Goal: Transaction & Acquisition: Book appointment/travel/reservation

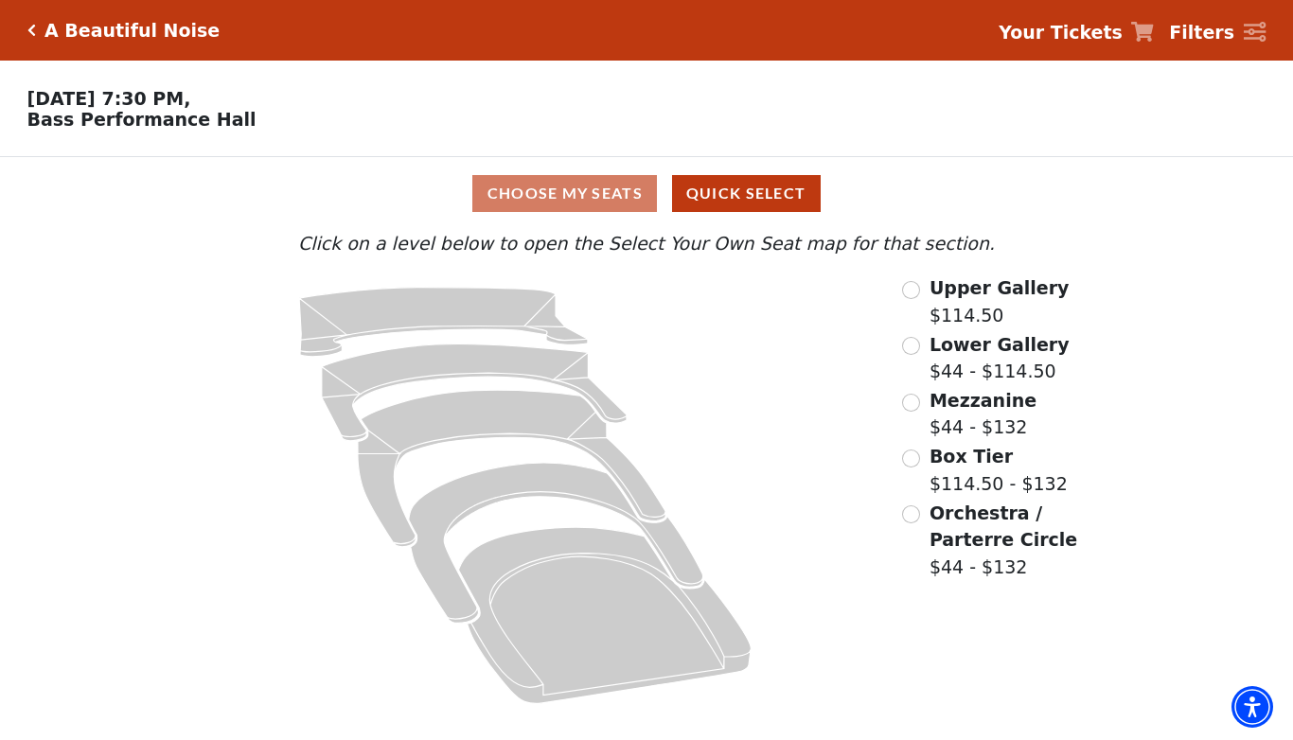
click at [912, 405] on input "Mezzanine$44 - $132\a" at bounding box center [911, 403] width 18 height 18
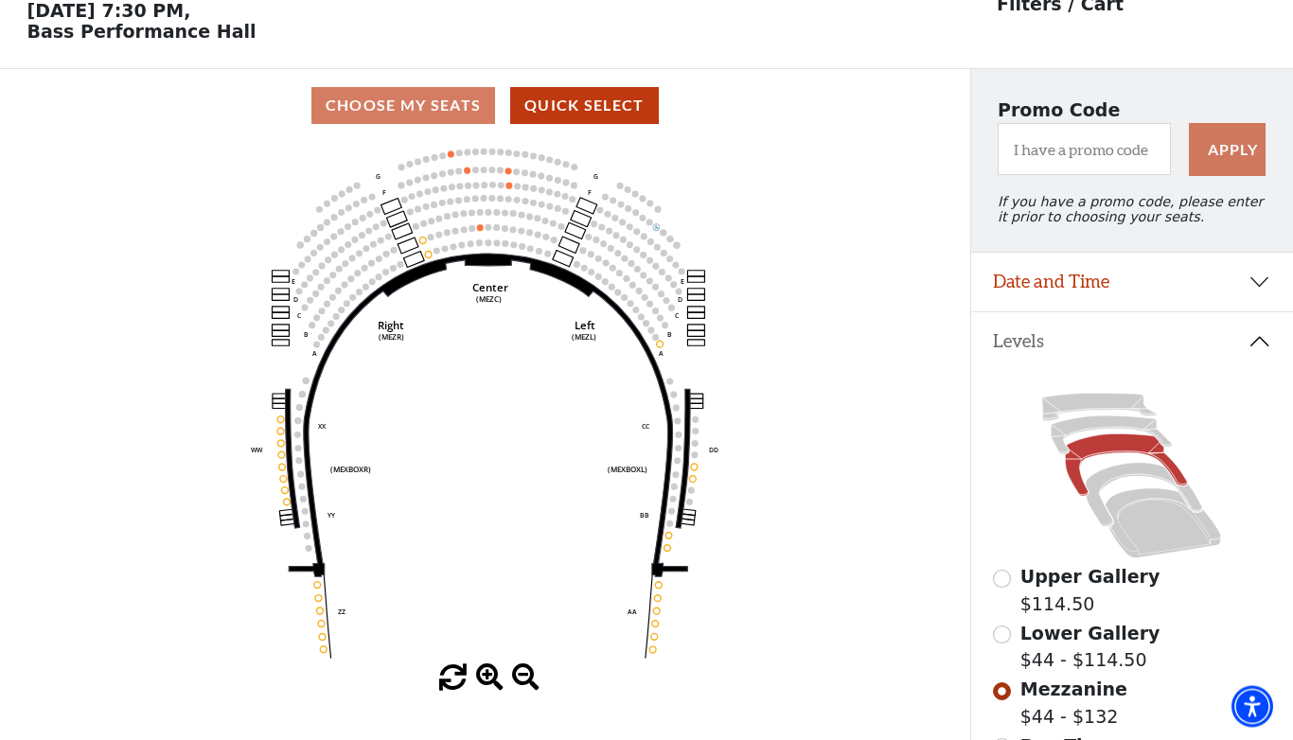
scroll to position [88, 0]
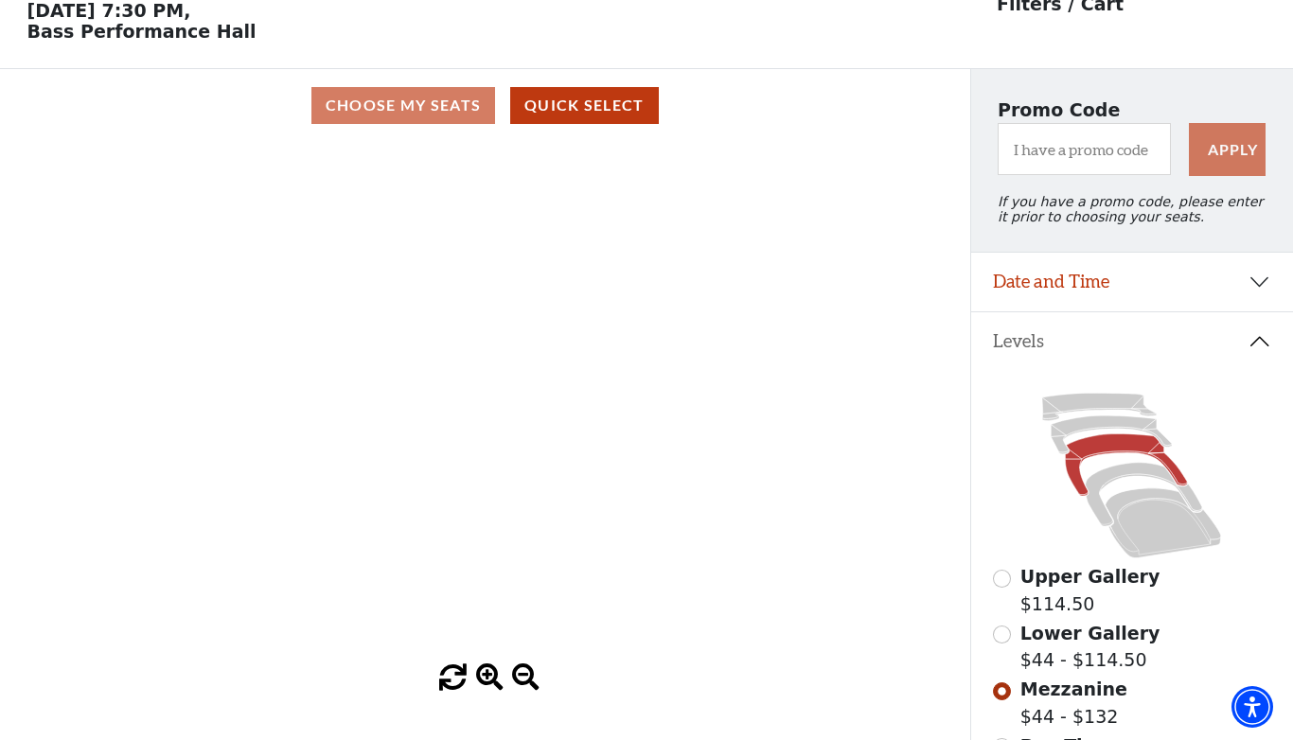
click at [410, 108] on div "Choose My Seats Quick Select" at bounding box center [485, 105] width 970 height 37
click at [1009, 700] on input "Mezzanine$44 - $132\a" at bounding box center [1002, 691] width 18 height 18
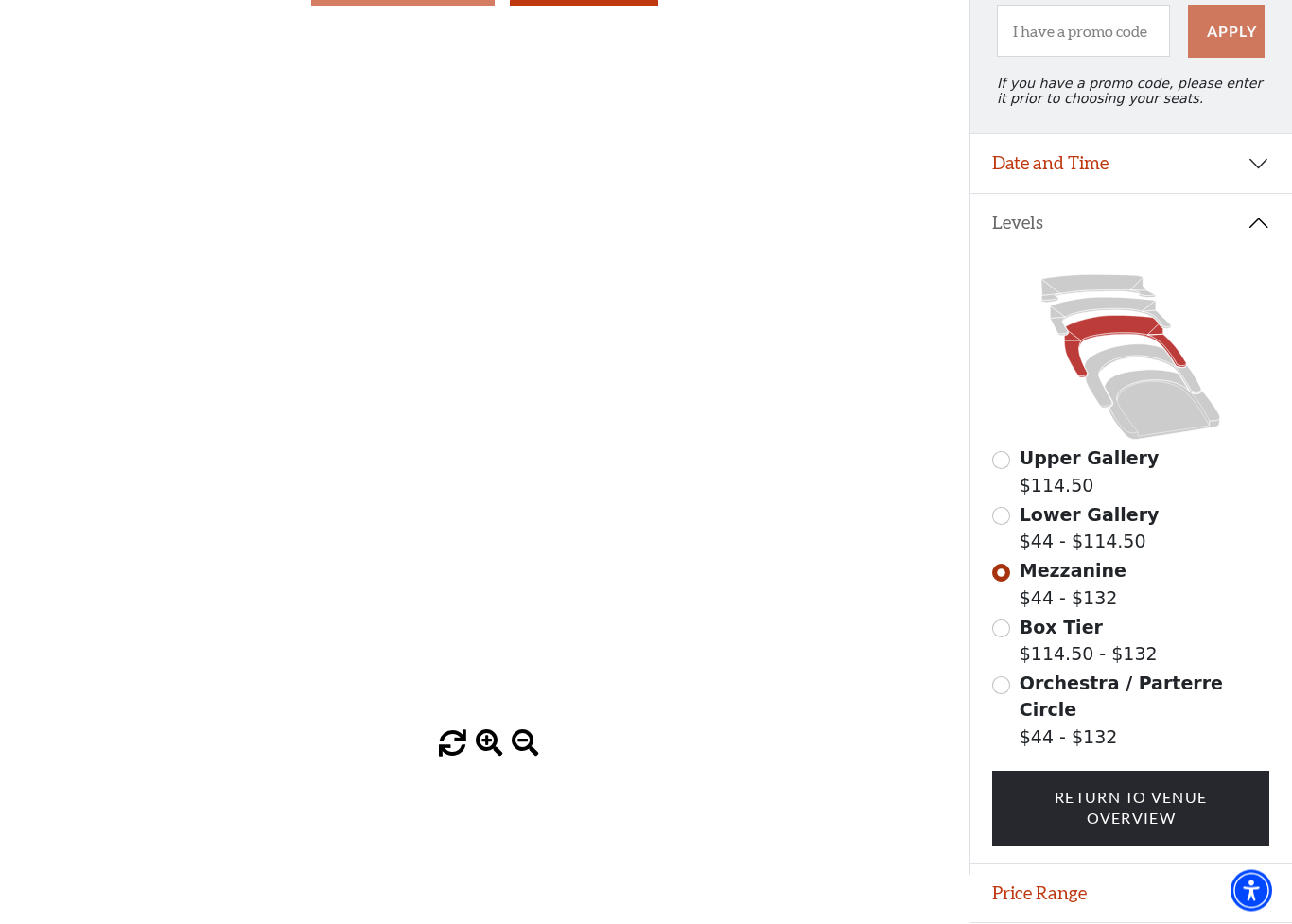
scroll to position [239, 0]
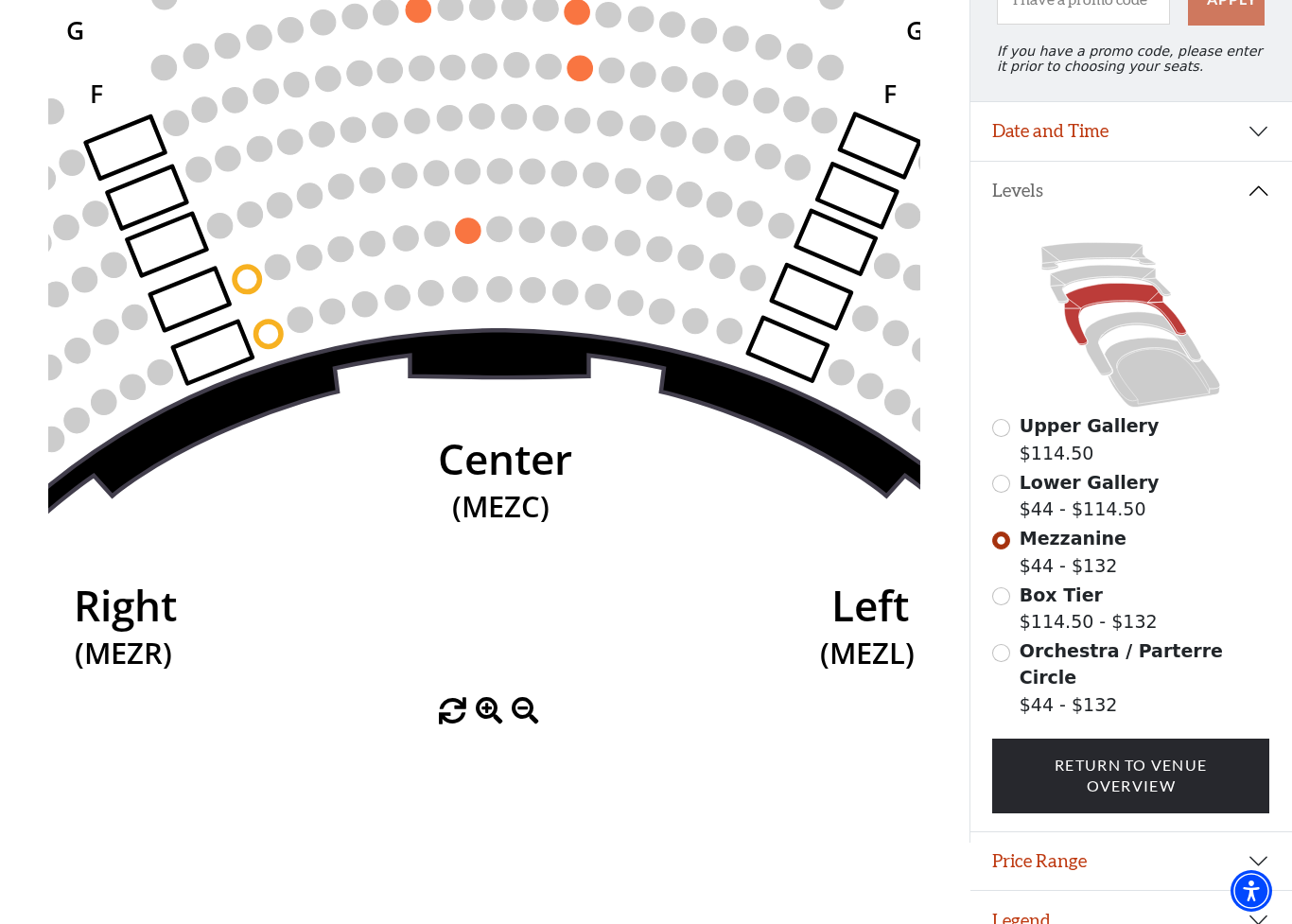
click at [478, 181] on circle at bounding box center [467, 171] width 25 height 25
click at [478, 173] on circle at bounding box center [467, 171] width 25 height 25
click at [434, 161] on icon "Center (MEZC) Right (MEZR) Left (MEZL) (MEXBOXR) (MEXBOXL) XX WW CC DD YY BB ZZ…" at bounding box center [484, 344] width 872 height 706
click at [434, 168] on circle at bounding box center [436, 173] width 25 height 25
click at [425, 172] on circle at bounding box center [436, 173] width 25 height 25
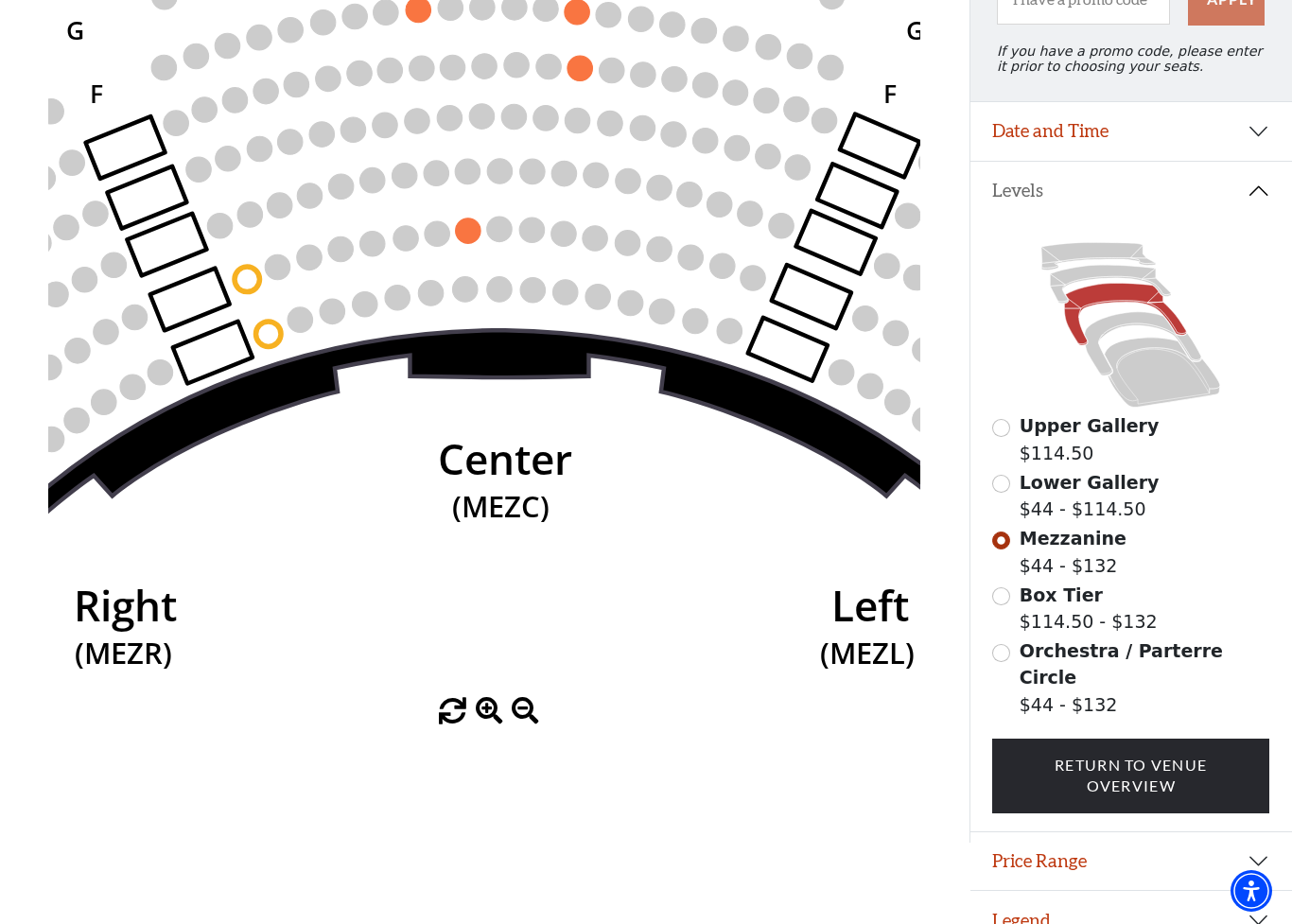
click at [416, 179] on circle at bounding box center [405, 175] width 25 height 25
click at [169, 257] on icon "Center (MEZC) Right (MEZR) Left (MEZL) (MEXBOXR) (MEXBOXL) XX WW CC DD YY BB ZZ…" at bounding box center [484, 344] width 872 height 706
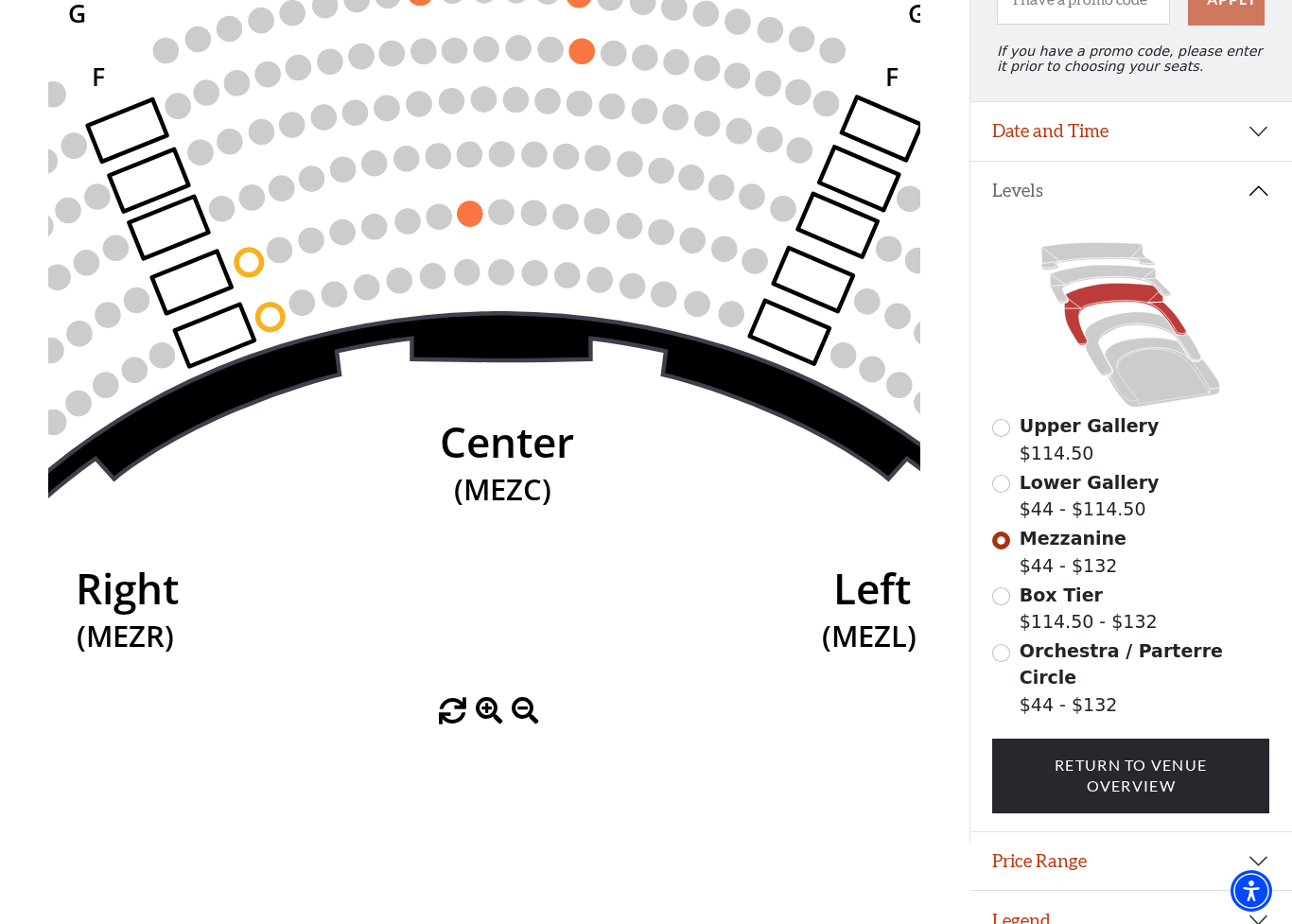
click at [1251, 543] on div "Mezzanine $44 - $132" at bounding box center [1130, 551] width 277 height 54
click at [1053, 738] on button "Price Range" at bounding box center [1131, 861] width 323 height 59
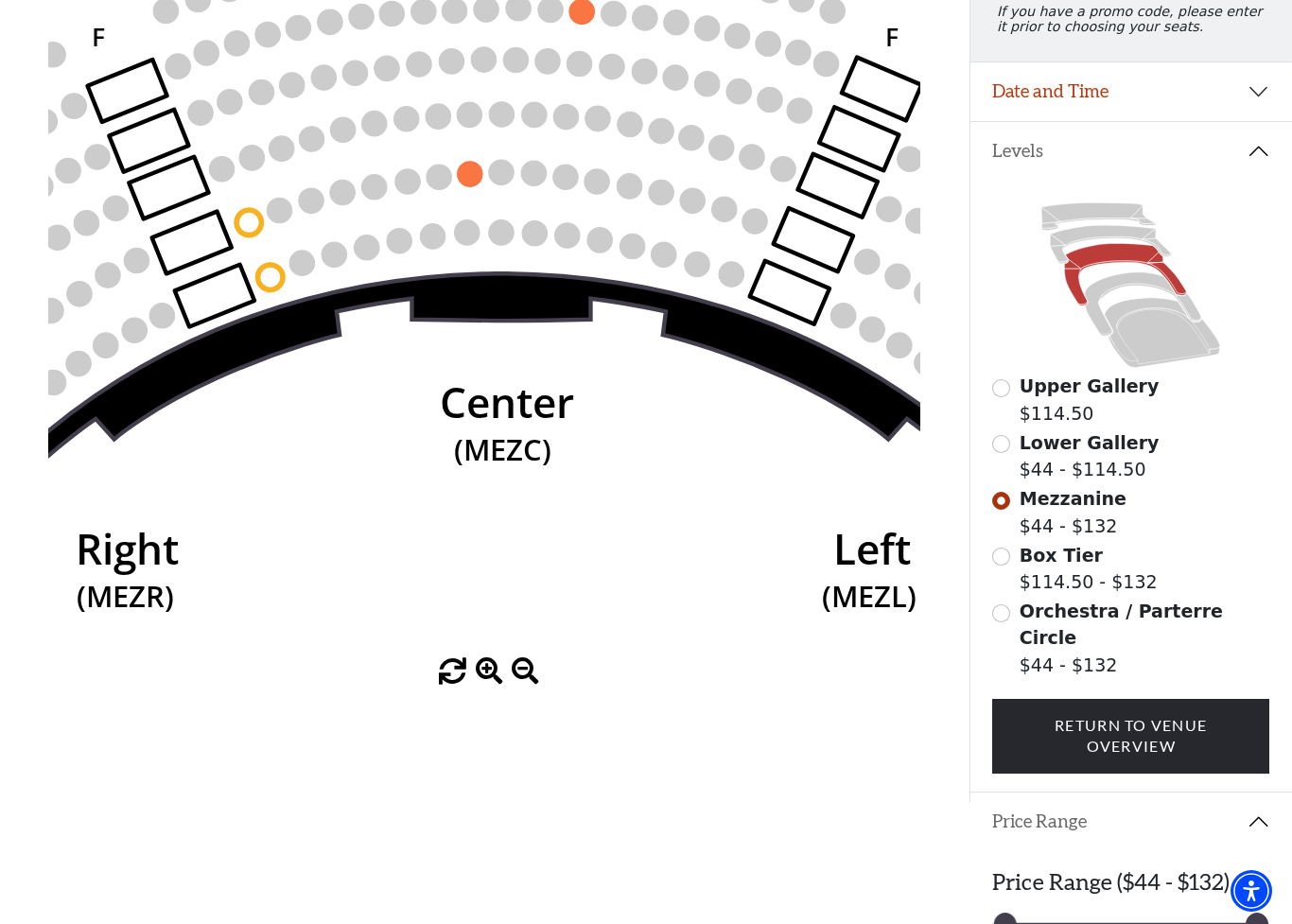
scroll to position [332, 0]
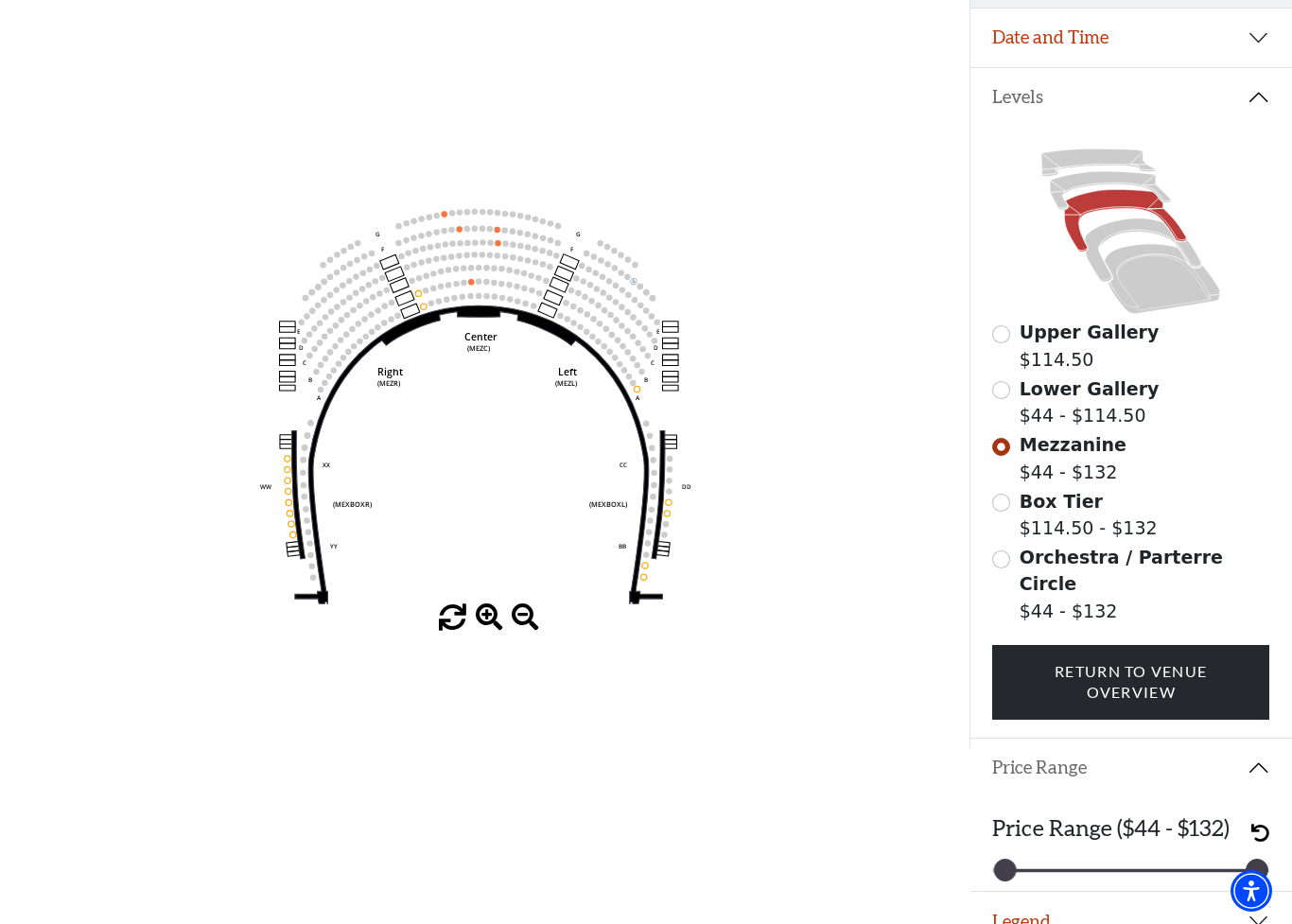
click at [473, 271] on circle at bounding box center [472, 268] width 6 height 6
click at [462, 285] on circle at bounding box center [465, 282] width 6 height 6
click at [486, 299] on circle at bounding box center [488, 296] width 6 height 6
click at [500, 287] on circle at bounding box center [502, 284] width 6 height 6
click at [501, 624] on span at bounding box center [489, 617] width 27 height 27
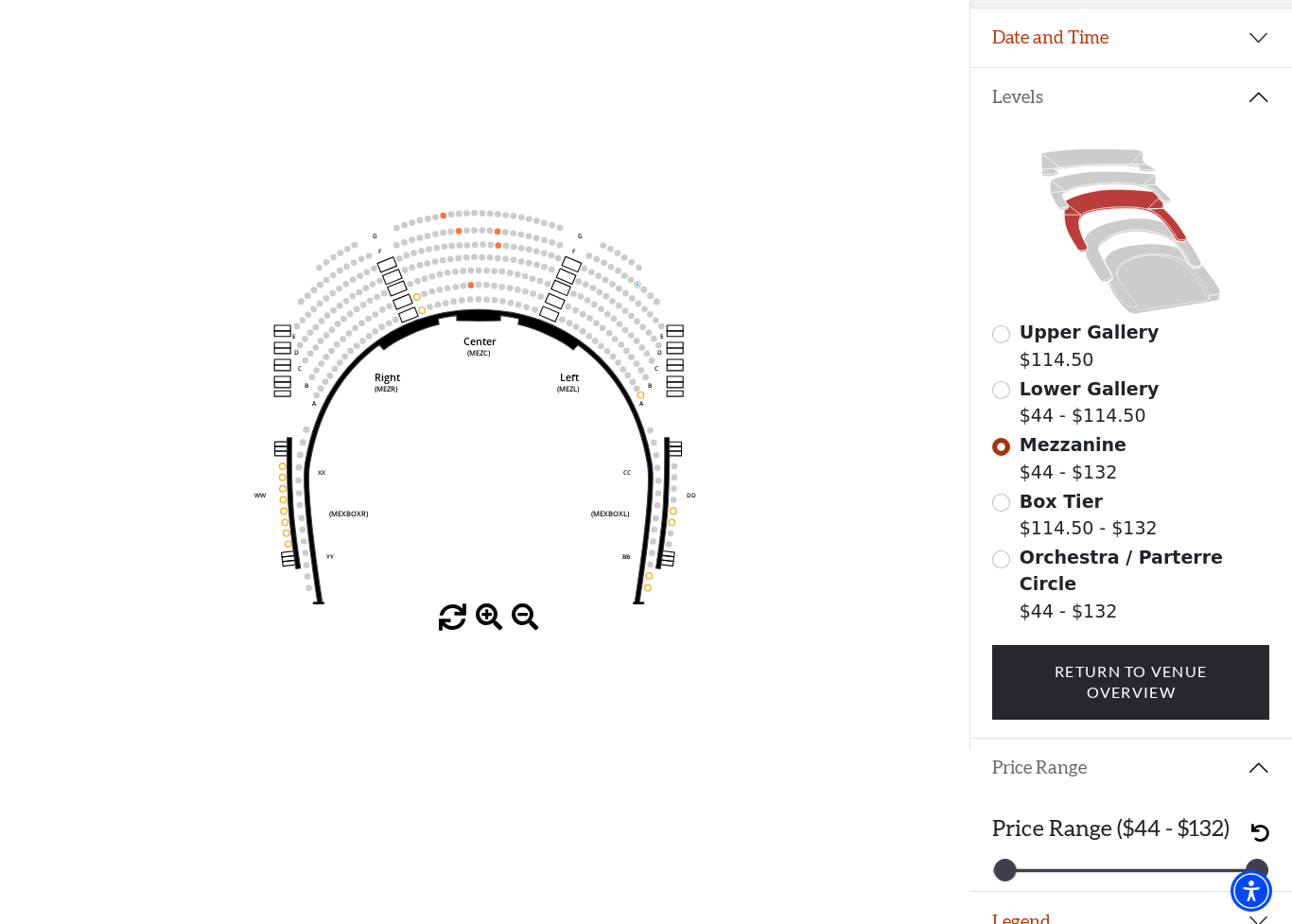
click at [498, 631] on span at bounding box center [489, 617] width 27 height 27
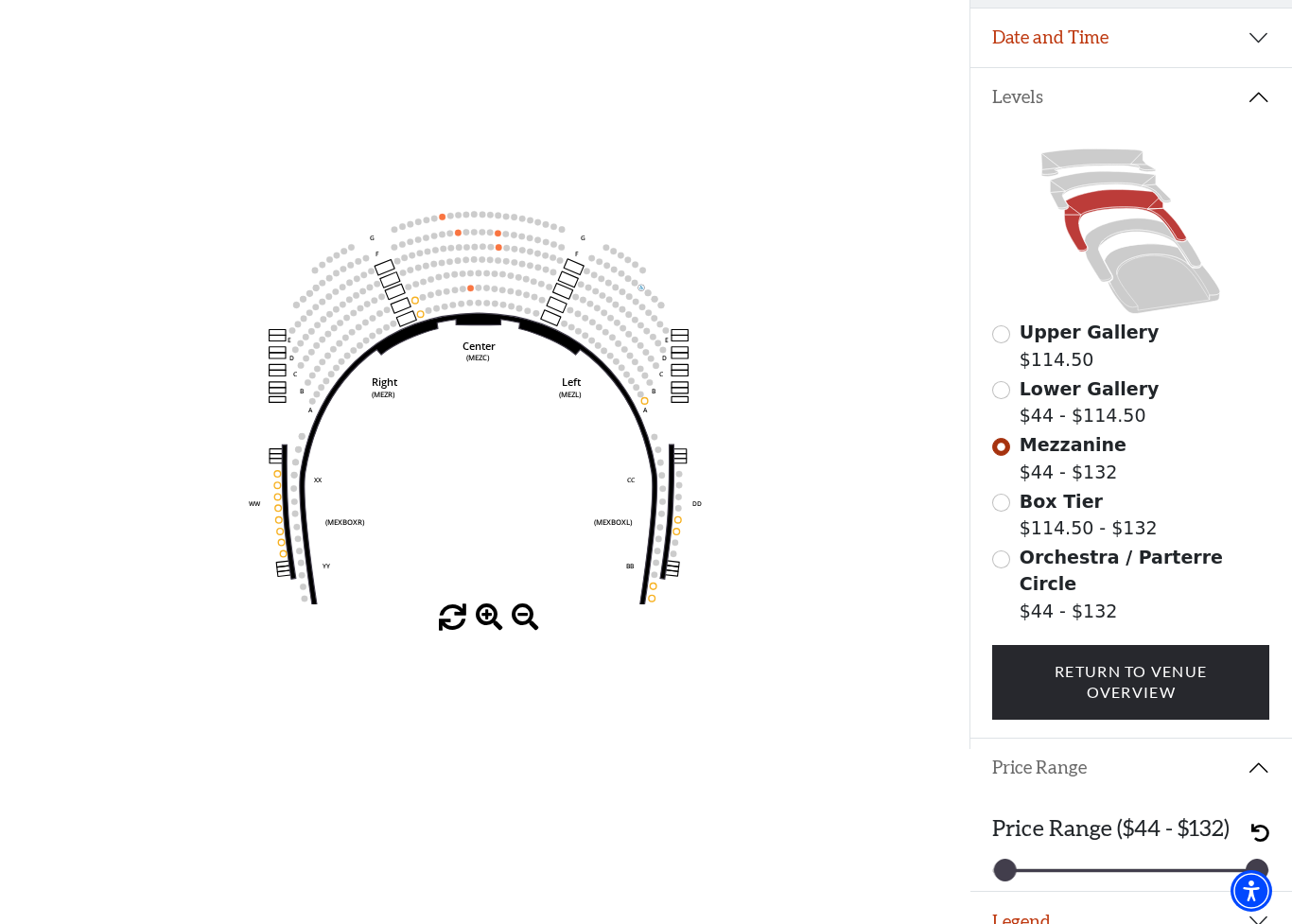
click at [487, 629] on span at bounding box center [489, 617] width 27 height 27
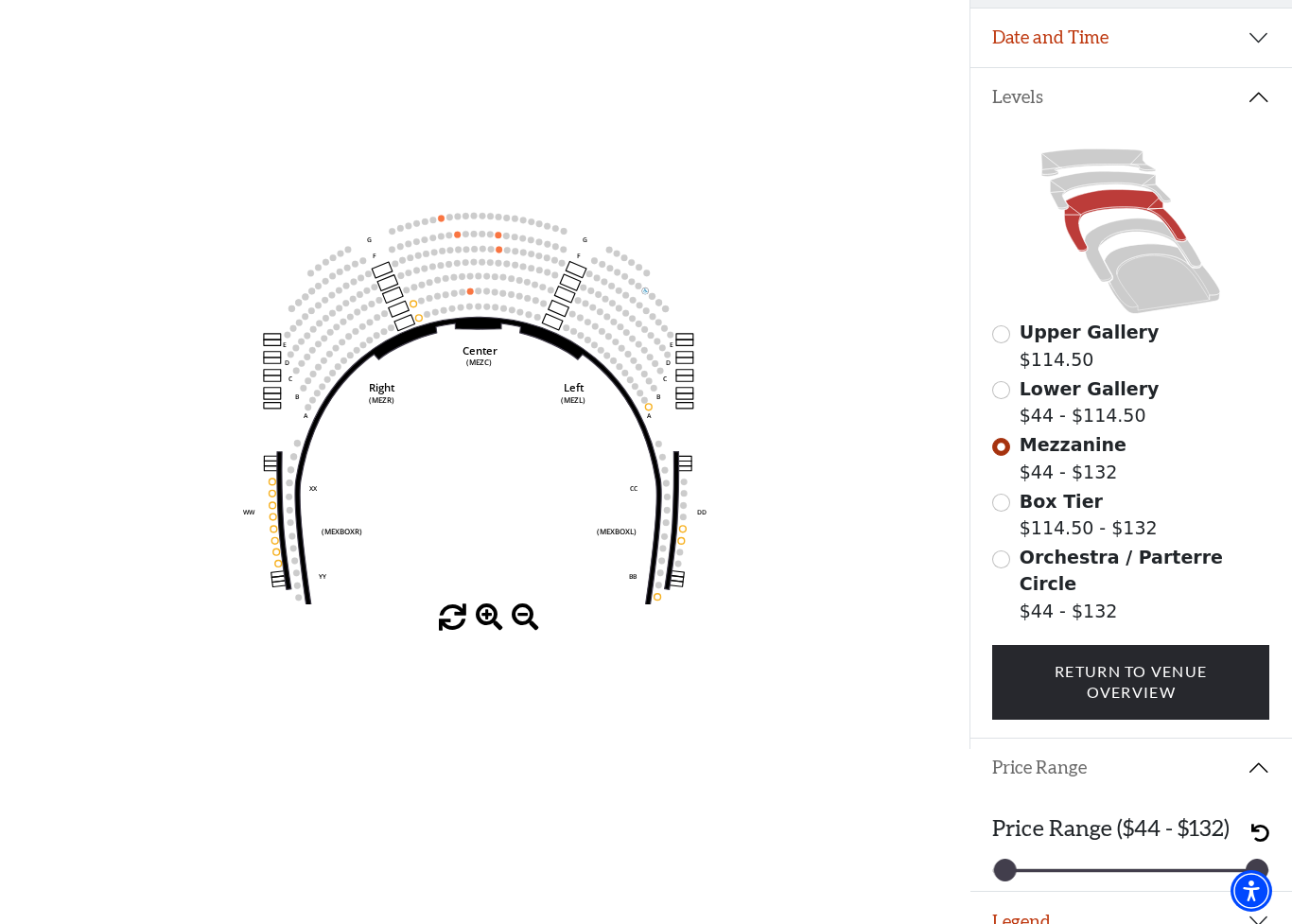
click at [495, 631] on span at bounding box center [489, 617] width 27 height 27
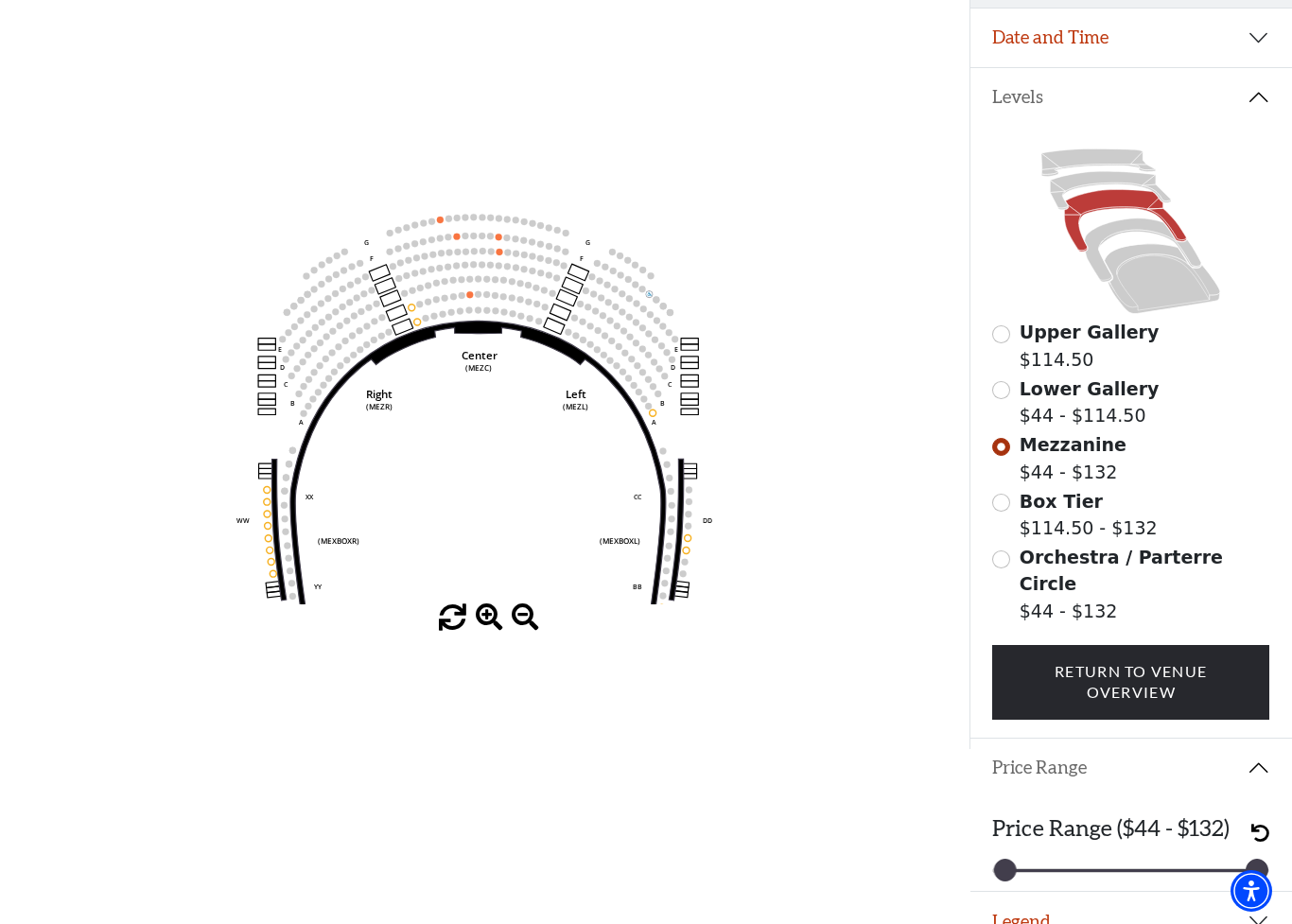
click at [498, 628] on span at bounding box center [489, 617] width 27 height 27
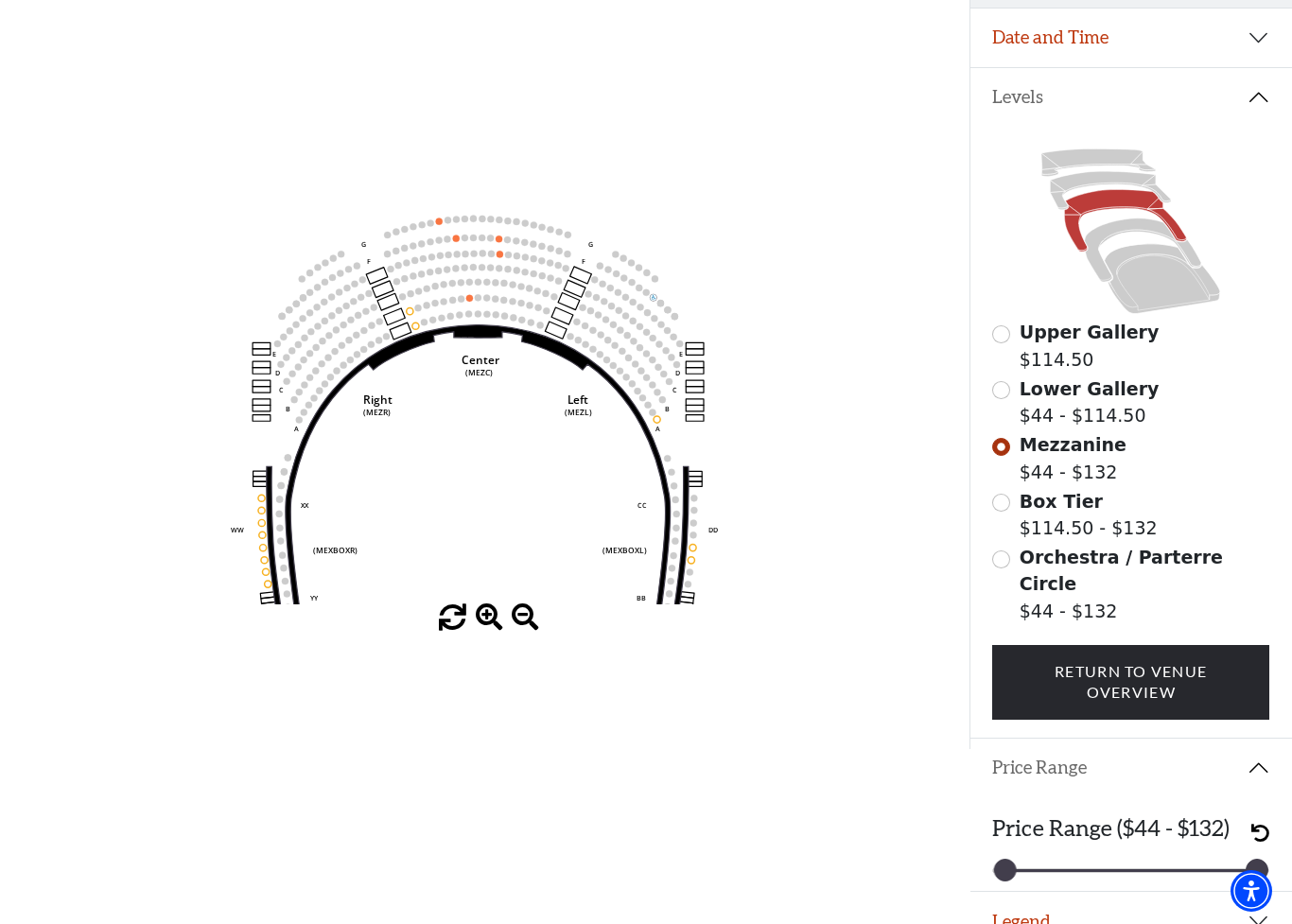
click at [486, 625] on span at bounding box center [489, 617] width 27 height 27
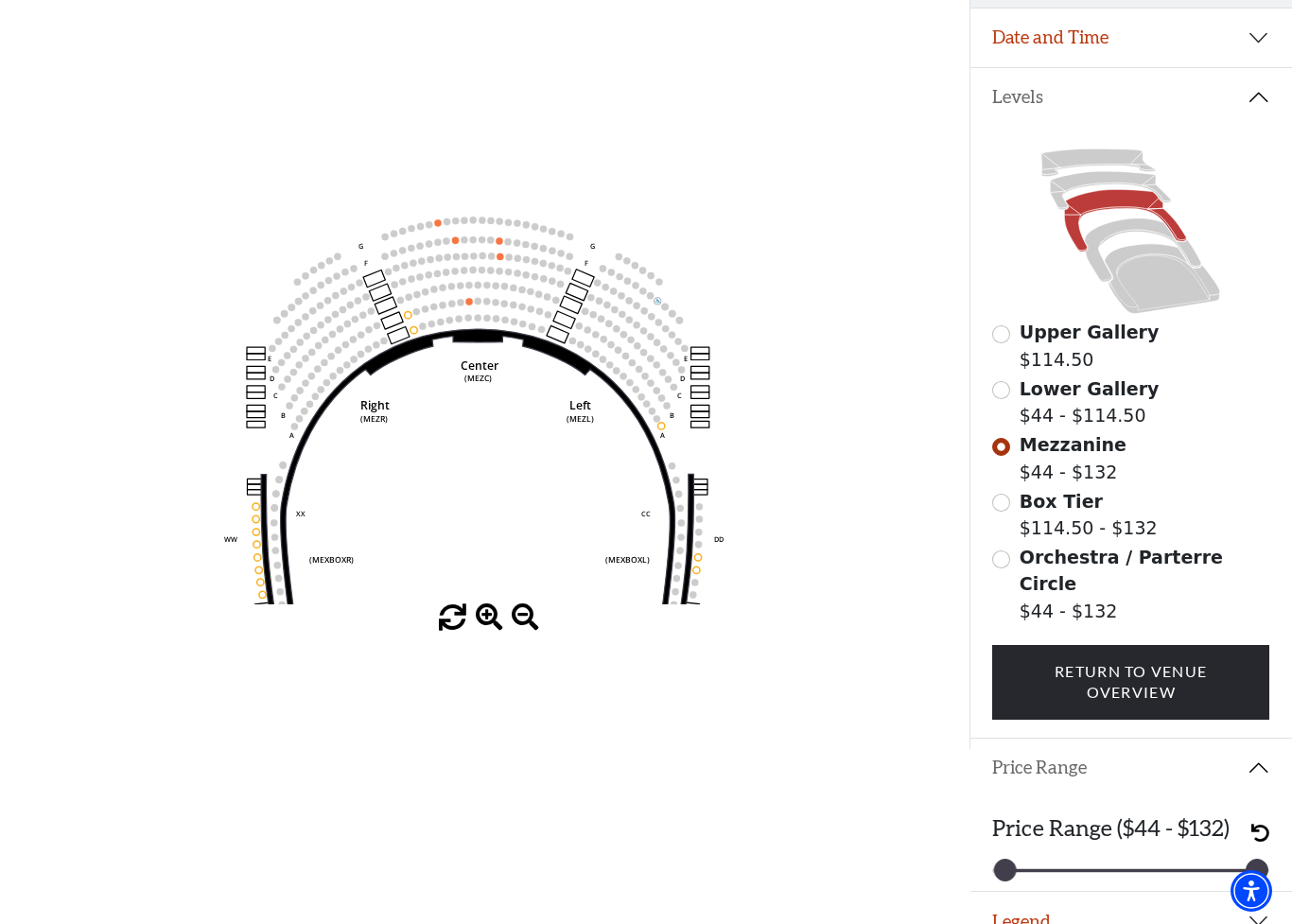
click at [492, 629] on span at bounding box center [489, 617] width 27 height 27
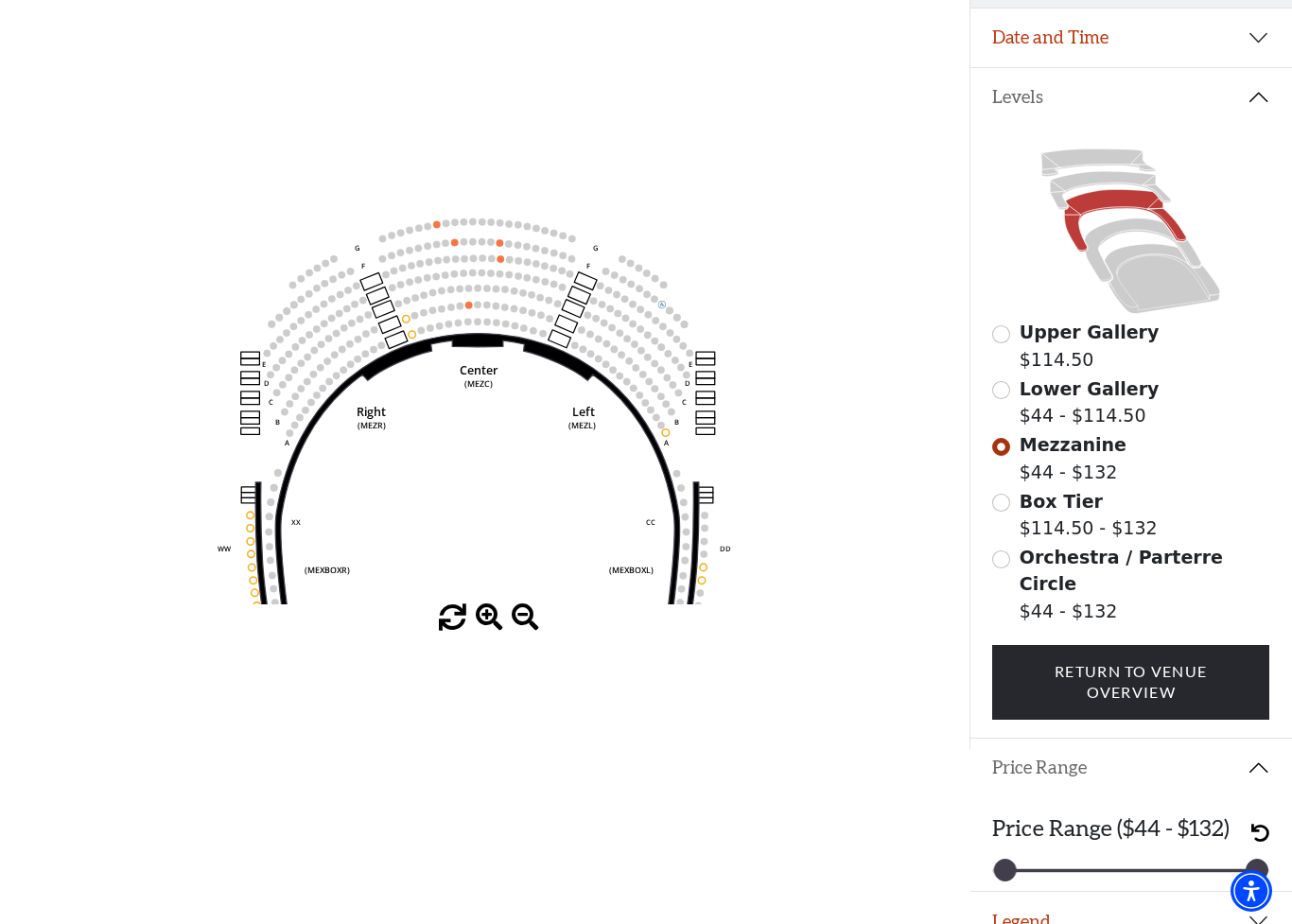
click at [497, 631] on span at bounding box center [489, 617] width 27 height 27
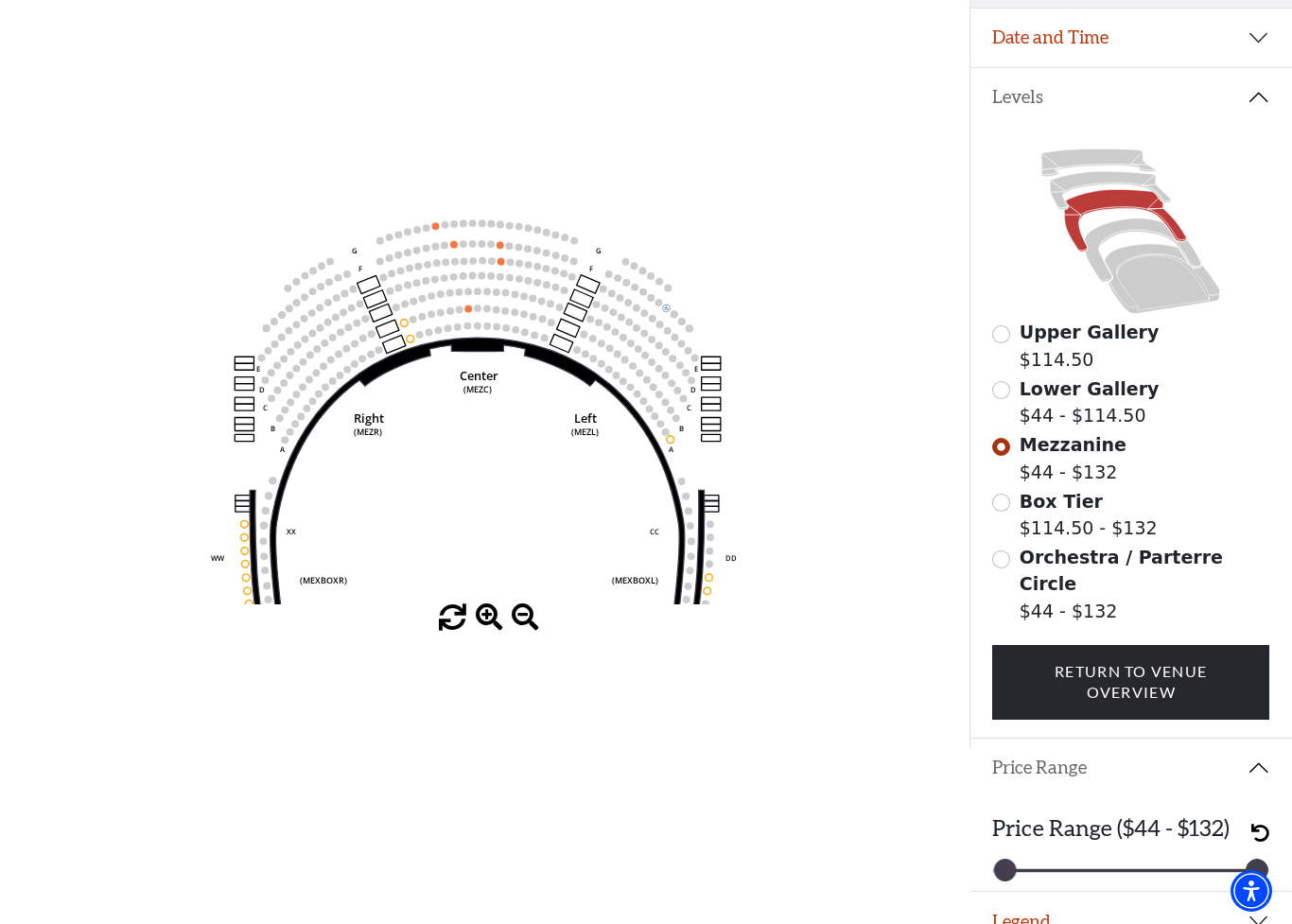
click at [498, 631] on span at bounding box center [489, 617] width 27 height 27
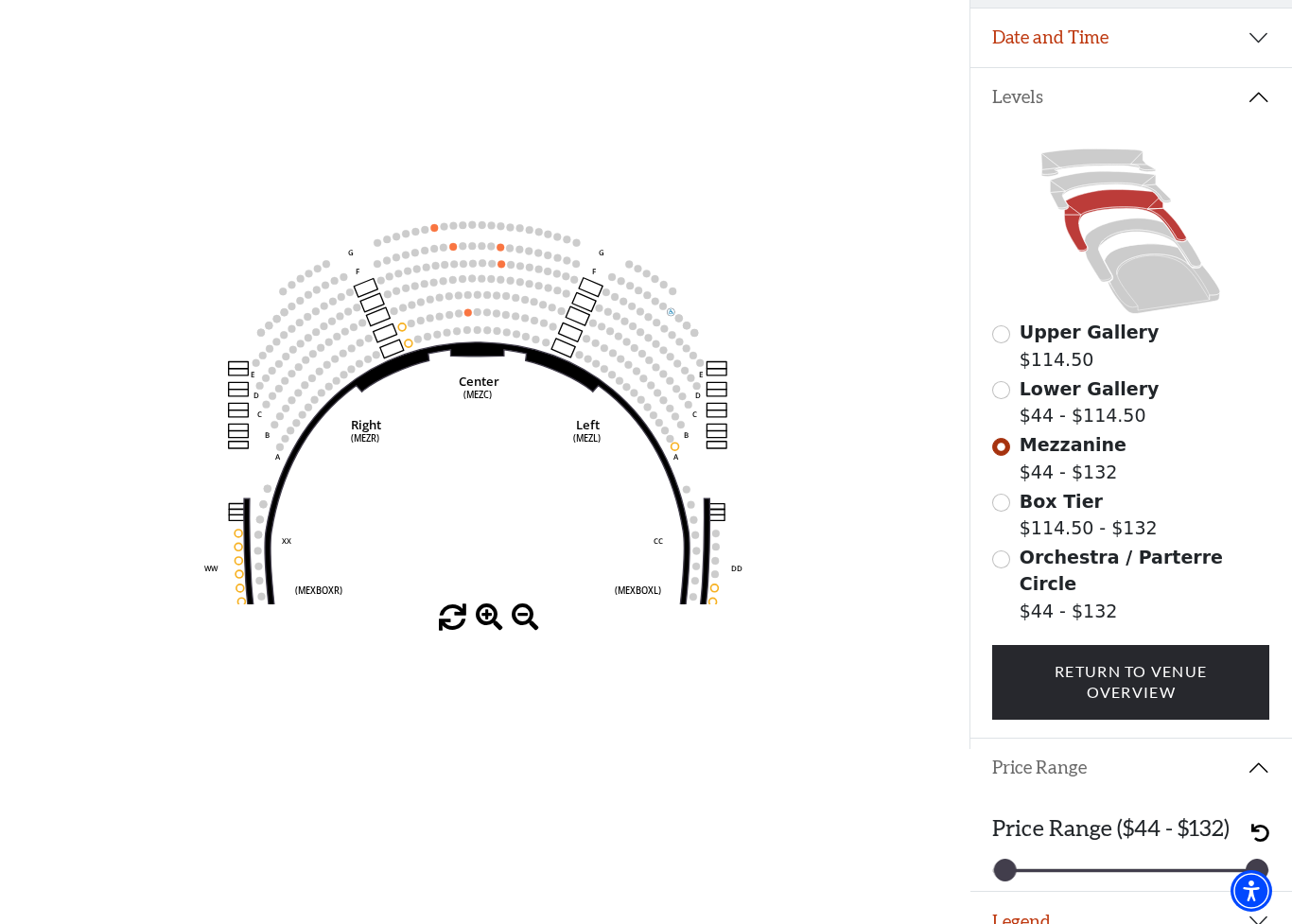
click at [497, 631] on span at bounding box center [489, 617] width 27 height 27
click at [498, 631] on span at bounding box center [489, 617] width 27 height 27
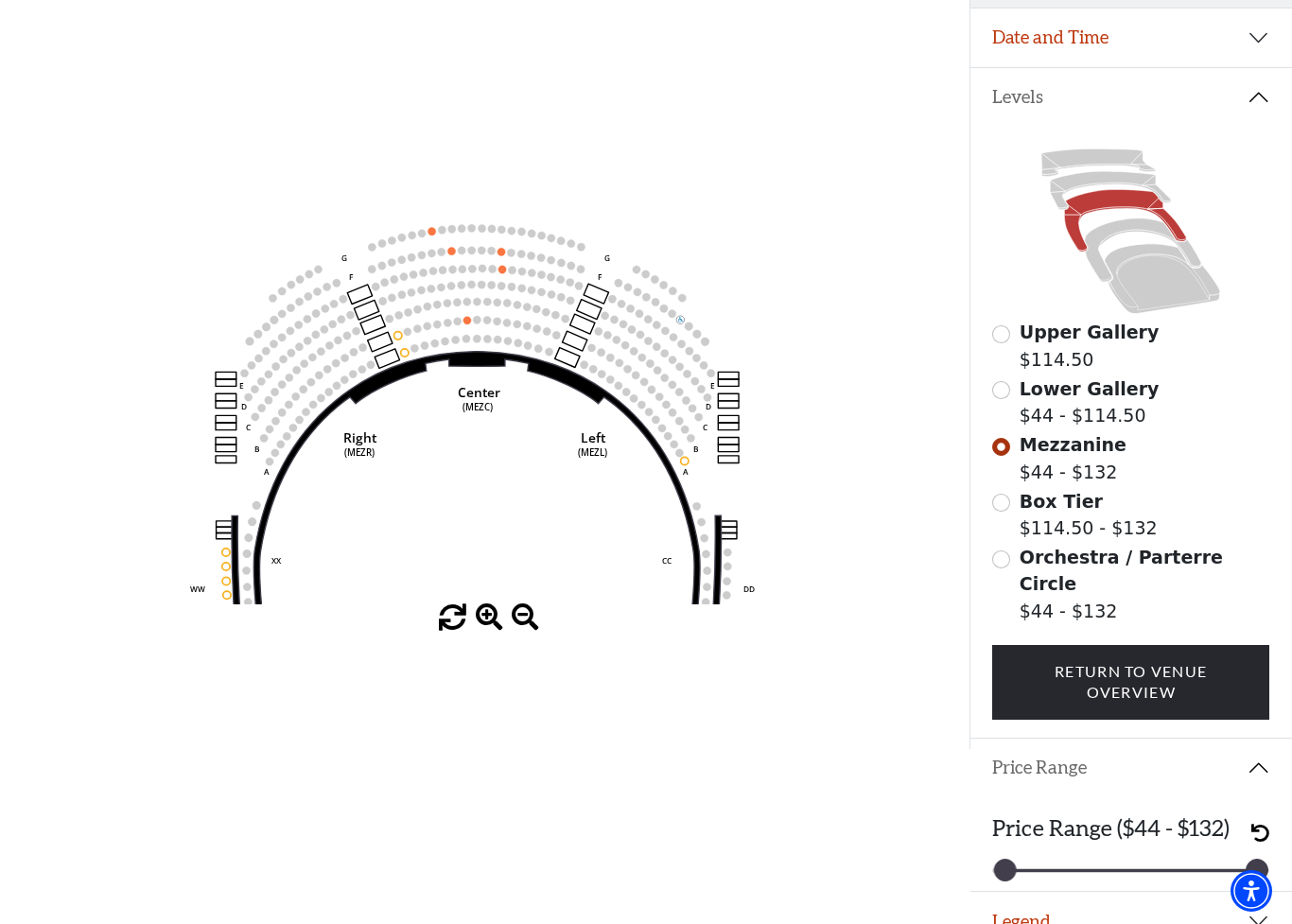
click at [502, 631] on span at bounding box center [489, 617] width 27 height 27
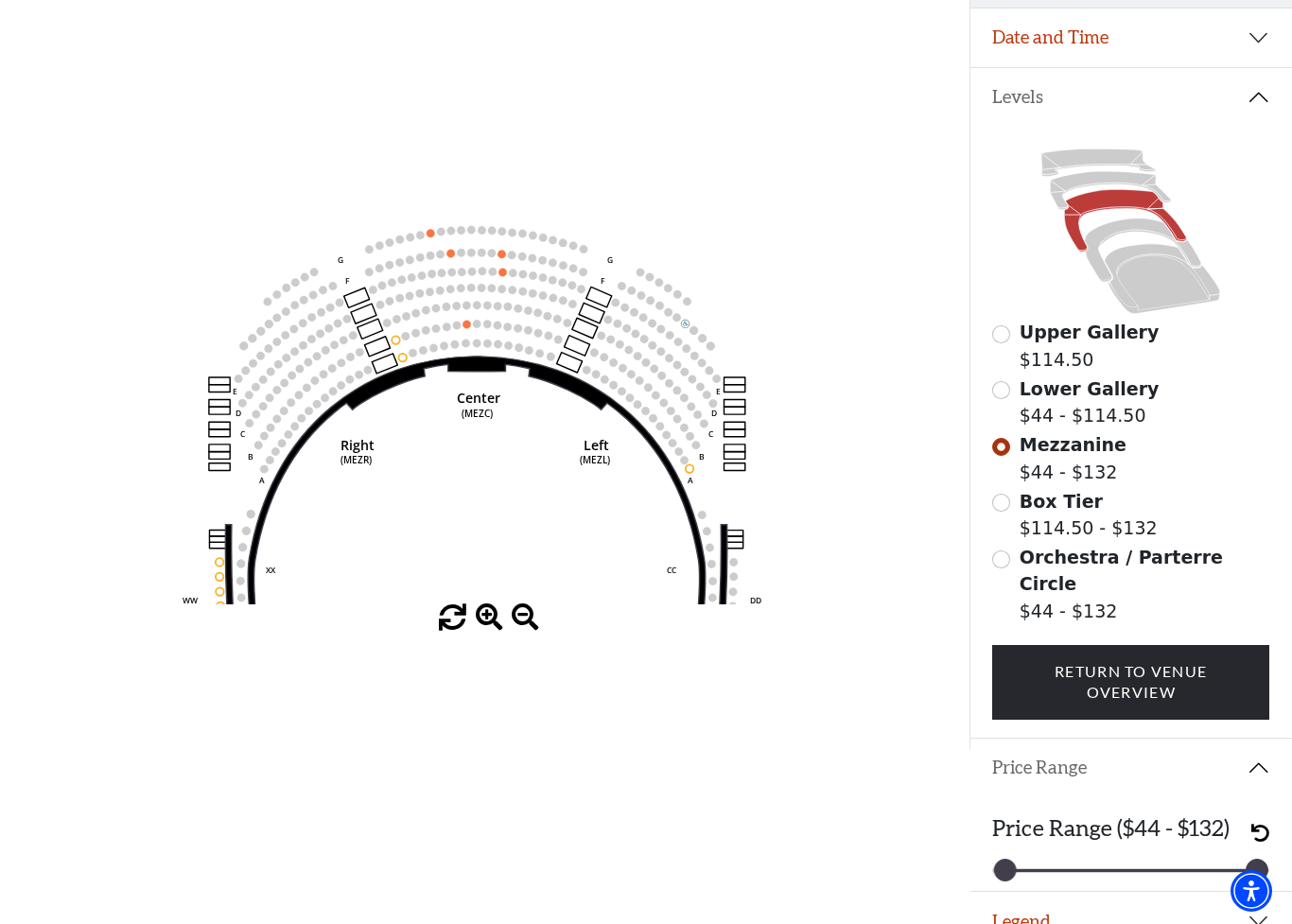
click at [503, 628] on span at bounding box center [489, 617] width 27 height 27
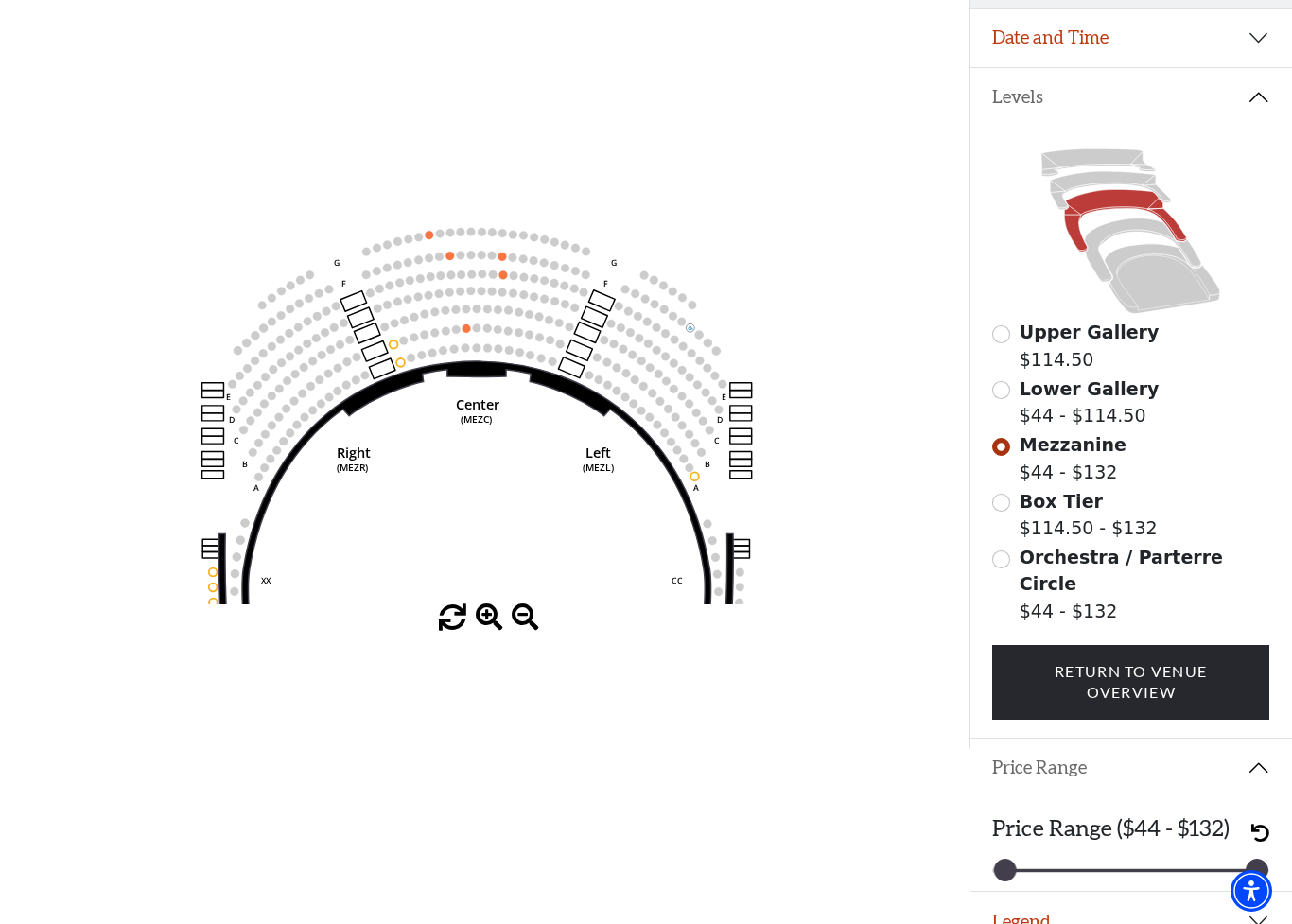
click at [499, 628] on span at bounding box center [489, 617] width 27 height 27
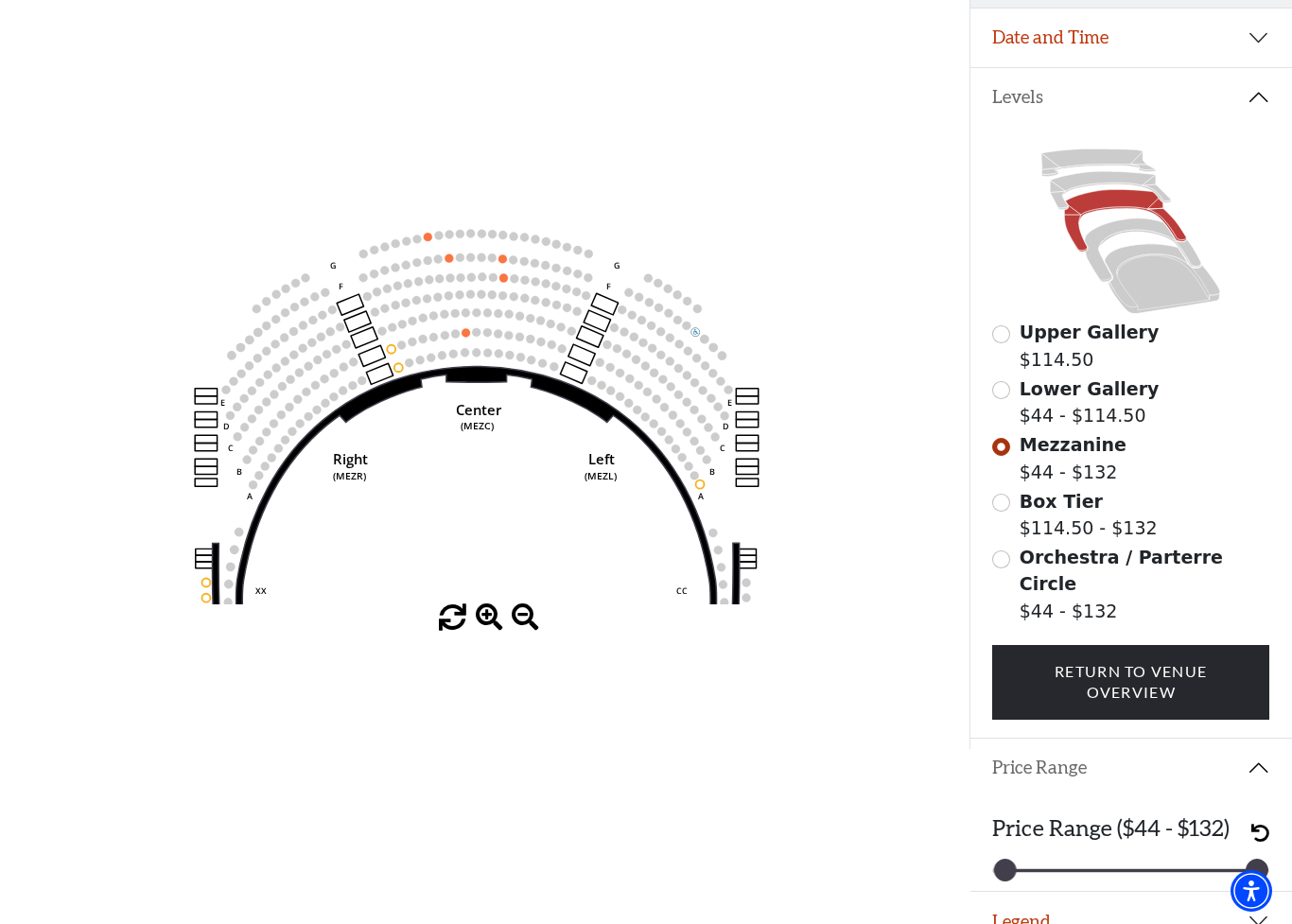
click at [499, 627] on span at bounding box center [489, 617] width 27 height 27
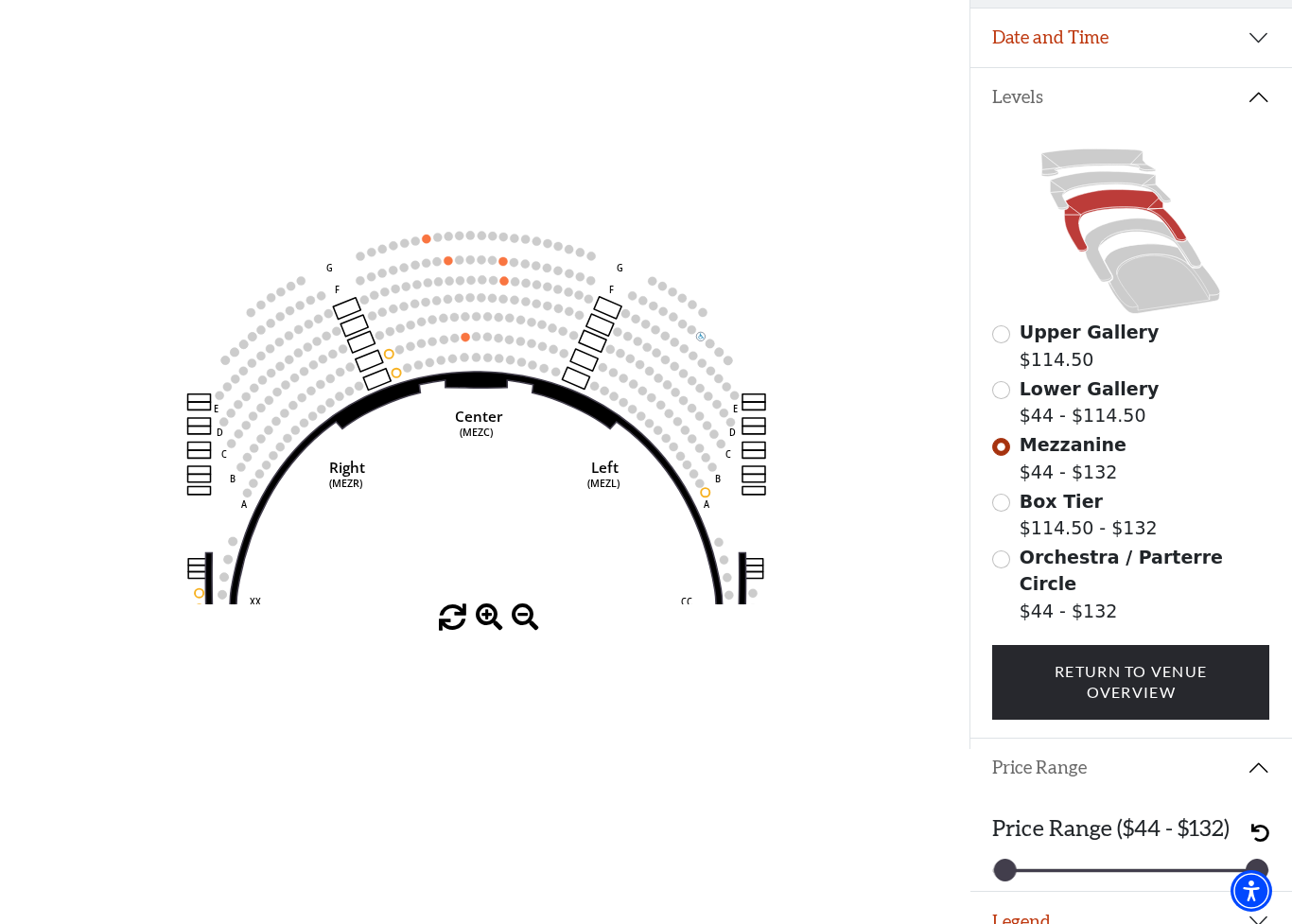
click at [501, 627] on span at bounding box center [489, 617] width 27 height 27
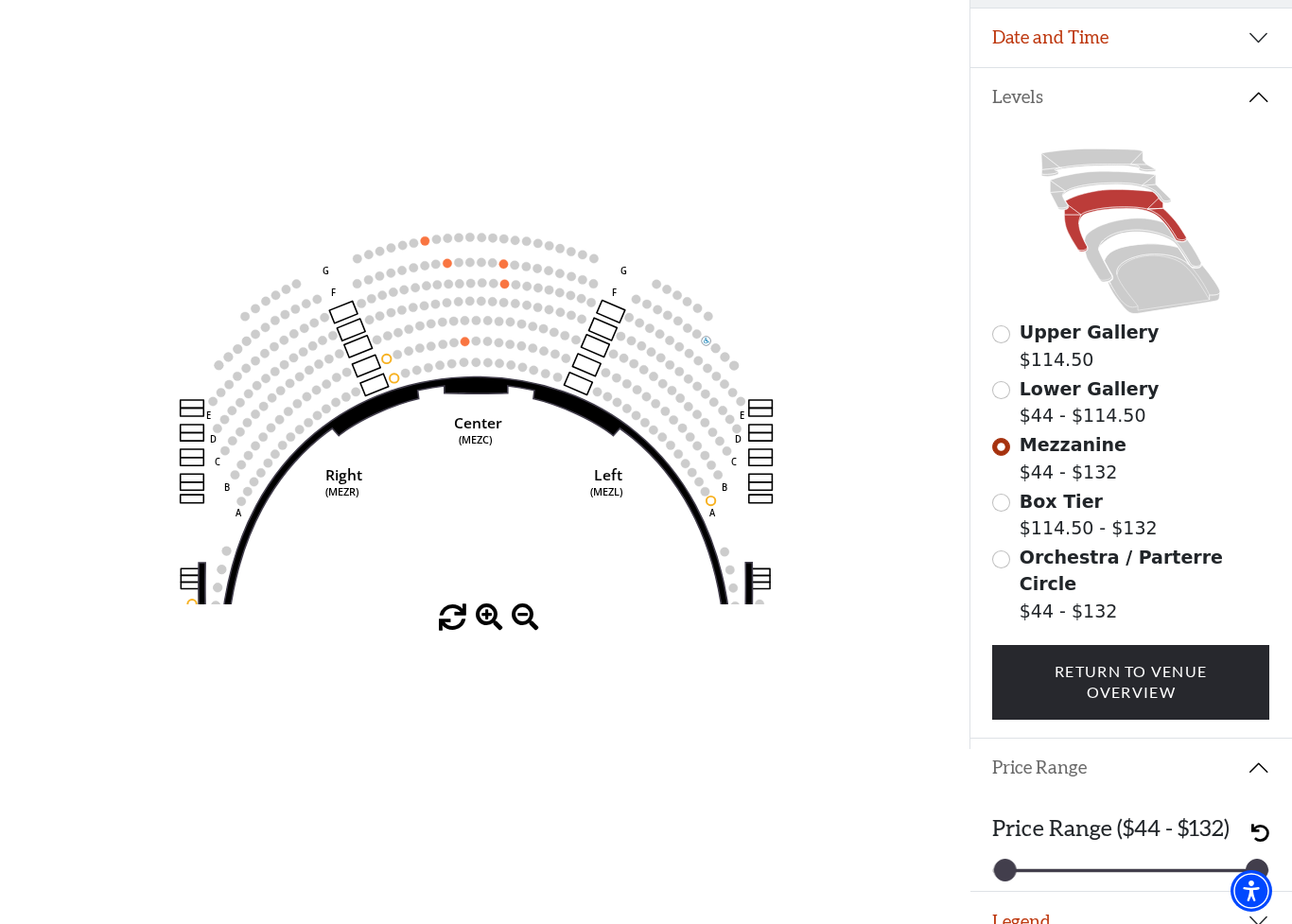
click at [502, 627] on span at bounding box center [489, 617] width 27 height 27
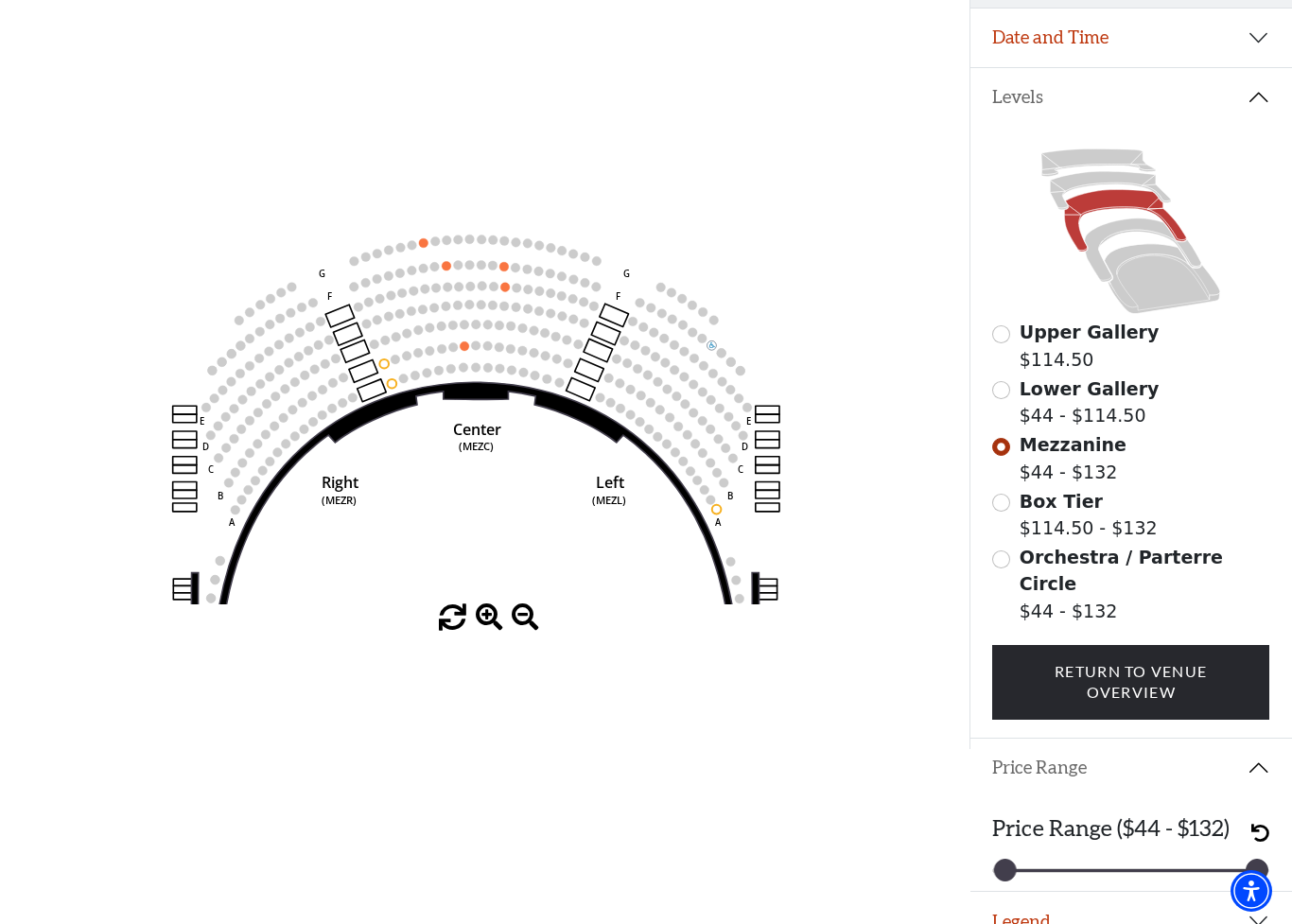
click at [498, 624] on span at bounding box center [489, 617] width 27 height 27
click at [495, 623] on span at bounding box center [489, 617] width 27 height 27
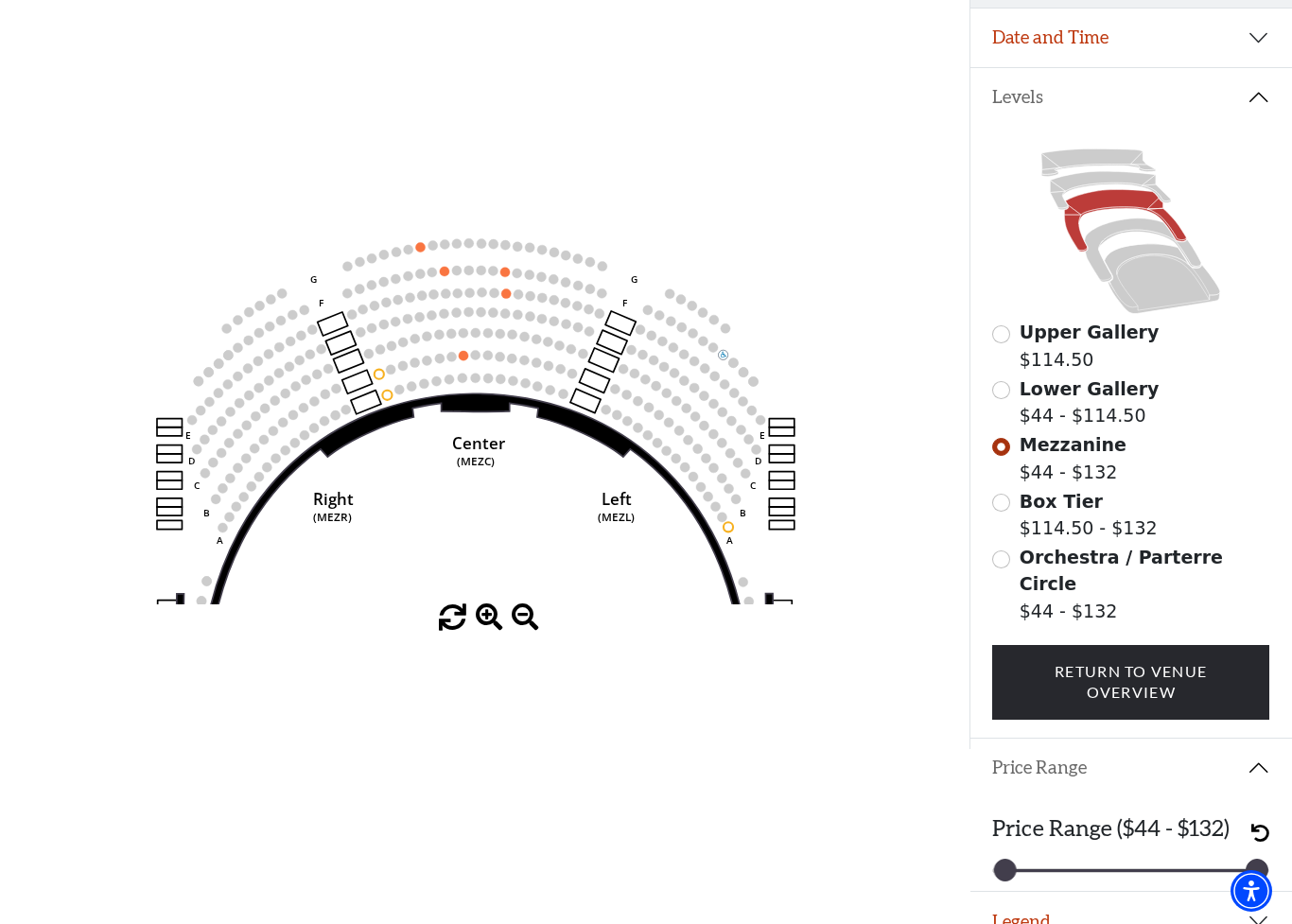
click at [494, 622] on span at bounding box center [489, 617] width 27 height 27
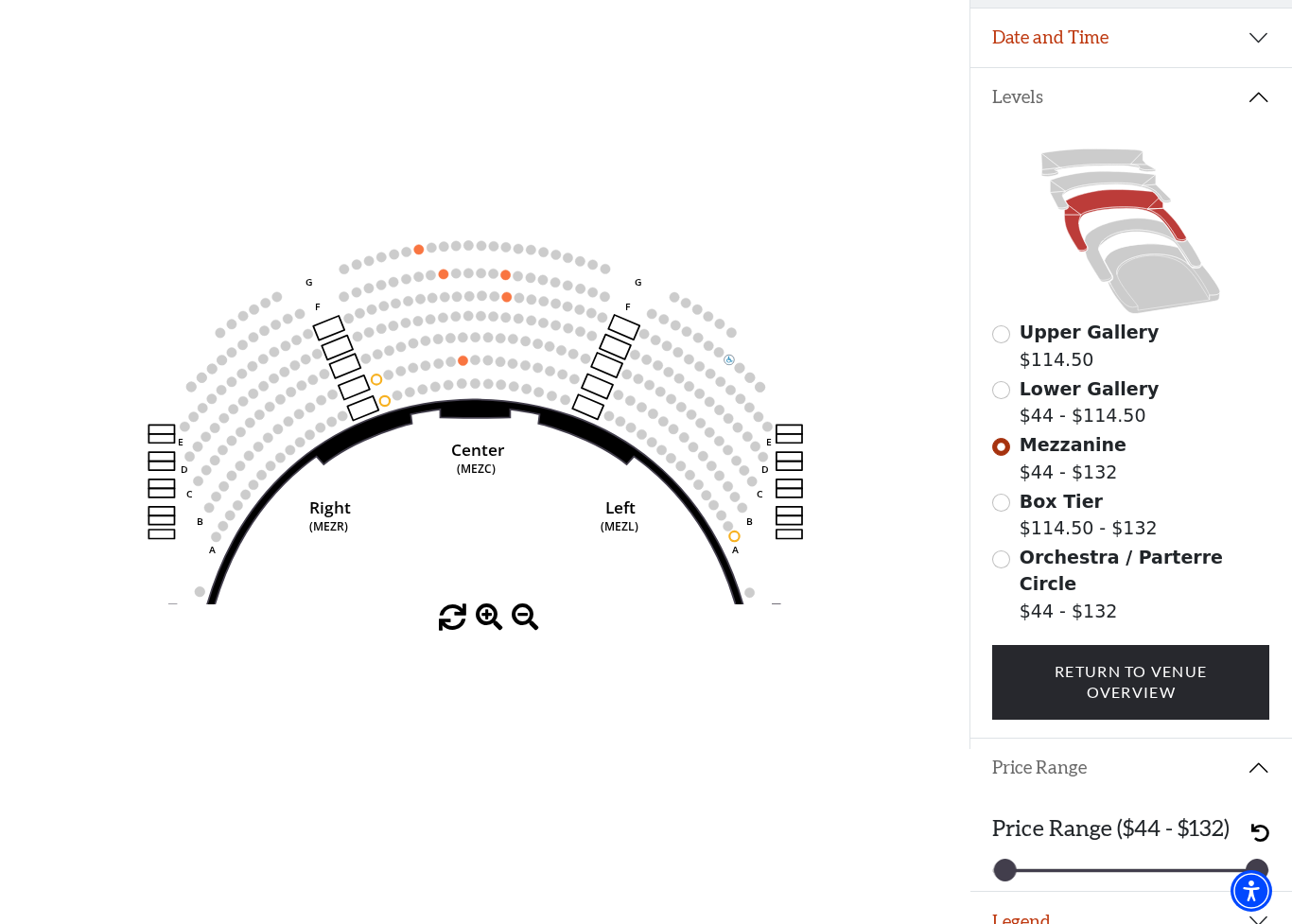
click at [496, 626] on span at bounding box center [489, 617] width 27 height 27
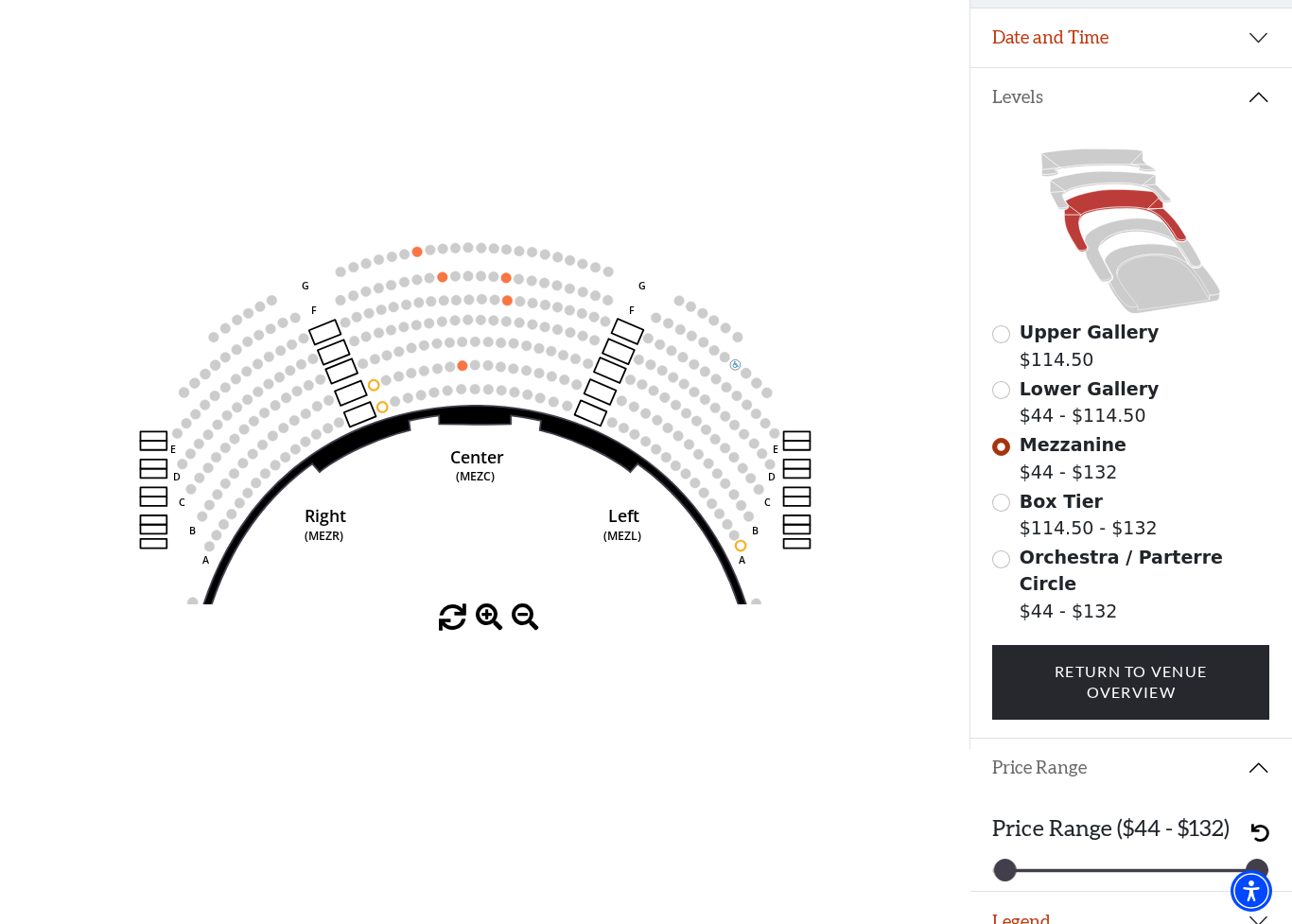
click at [495, 624] on span at bounding box center [489, 617] width 27 height 27
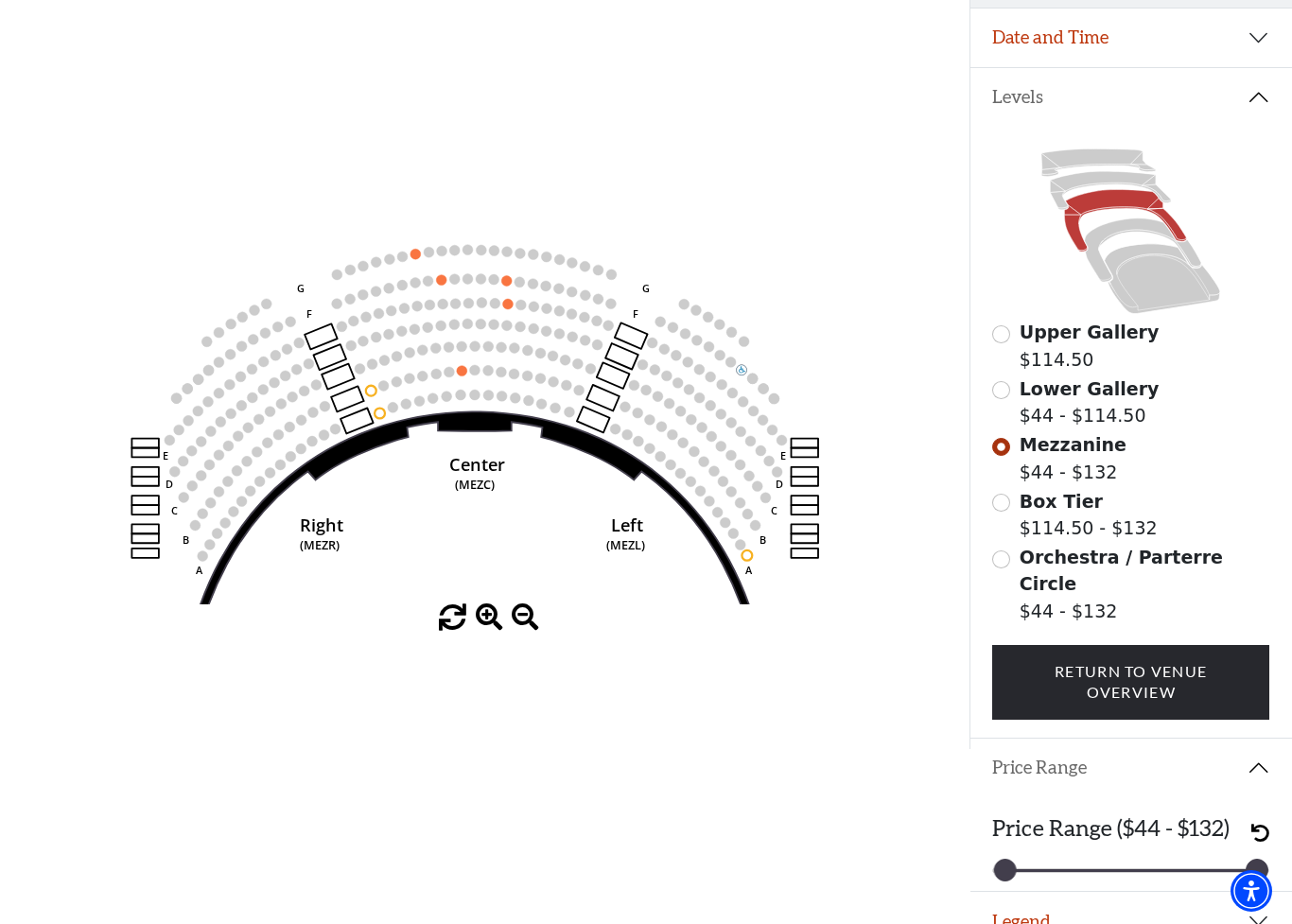
click at [496, 622] on span at bounding box center [489, 617] width 27 height 27
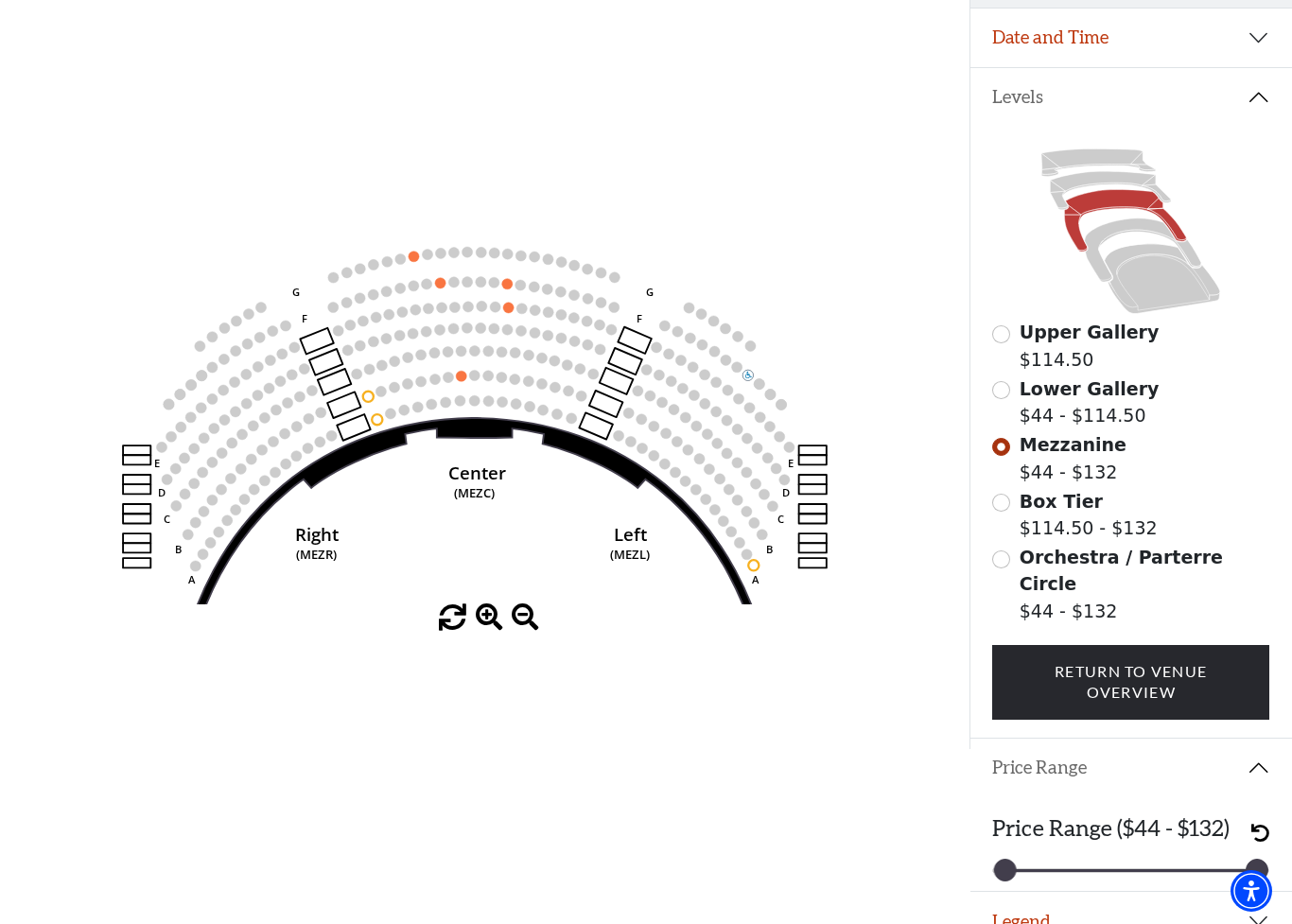
click at [495, 623] on span at bounding box center [489, 617] width 27 height 27
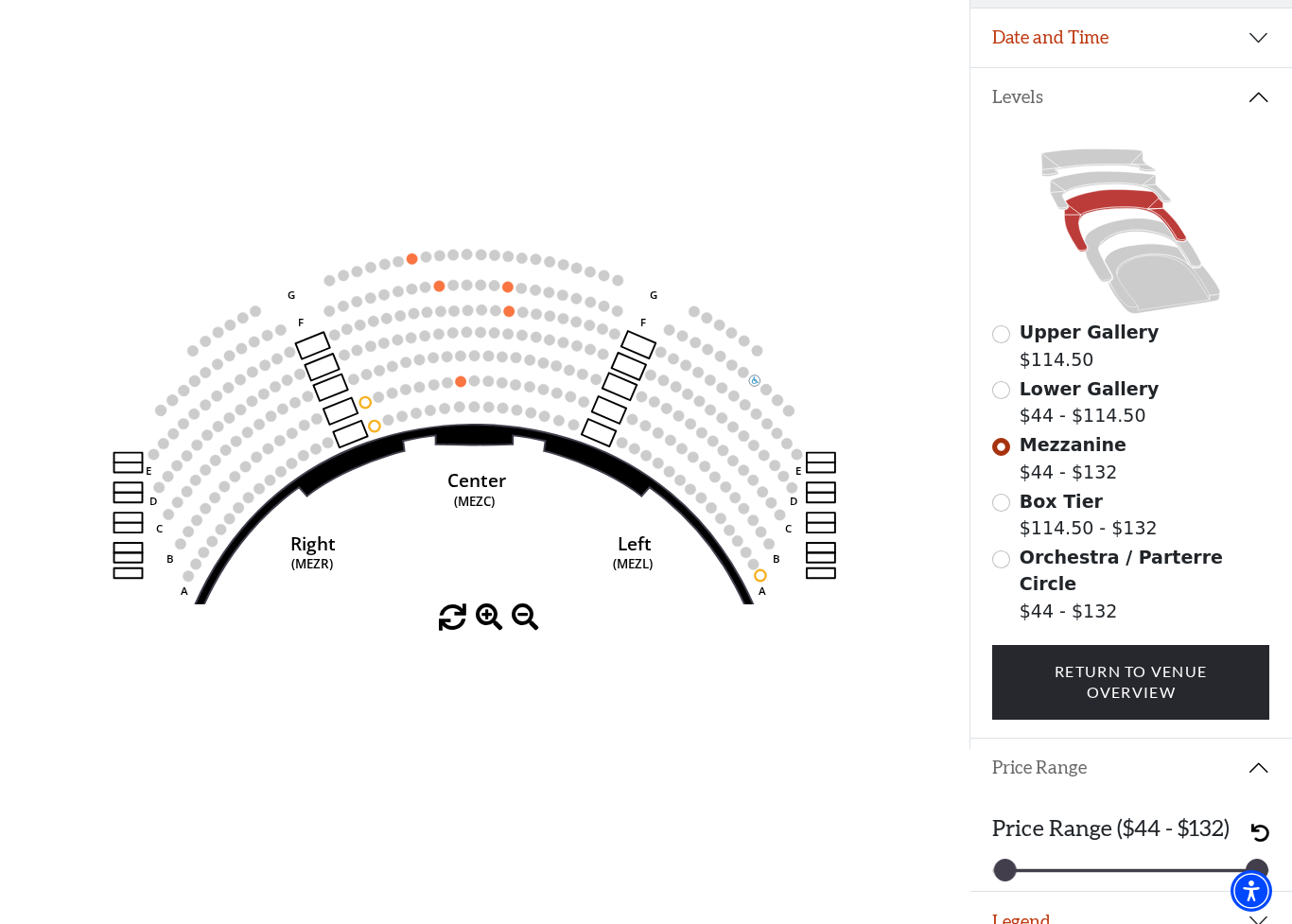
click at [492, 619] on span at bounding box center [489, 617] width 27 height 27
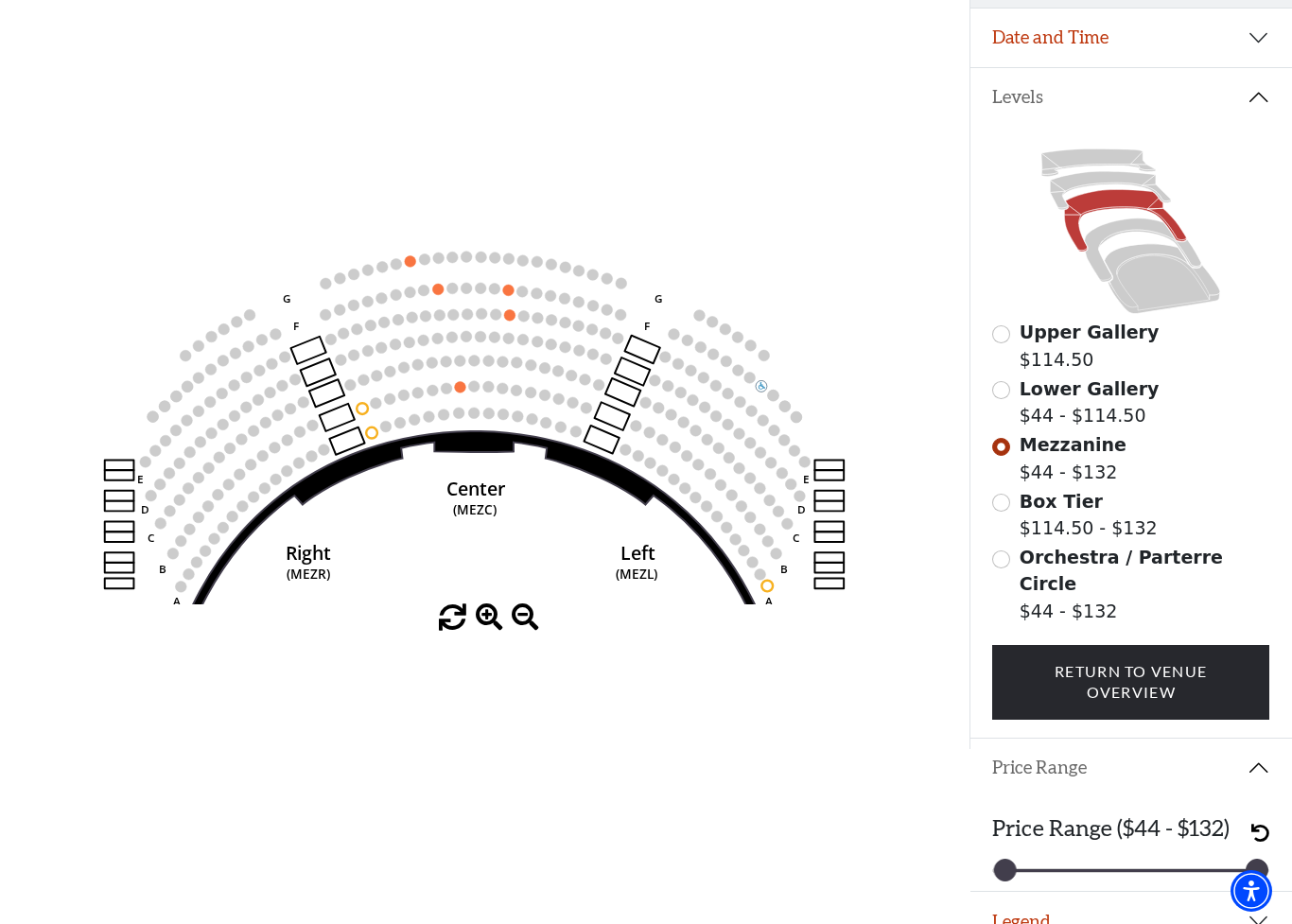
click at [486, 616] on span at bounding box center [489, 617] width 27 height 27
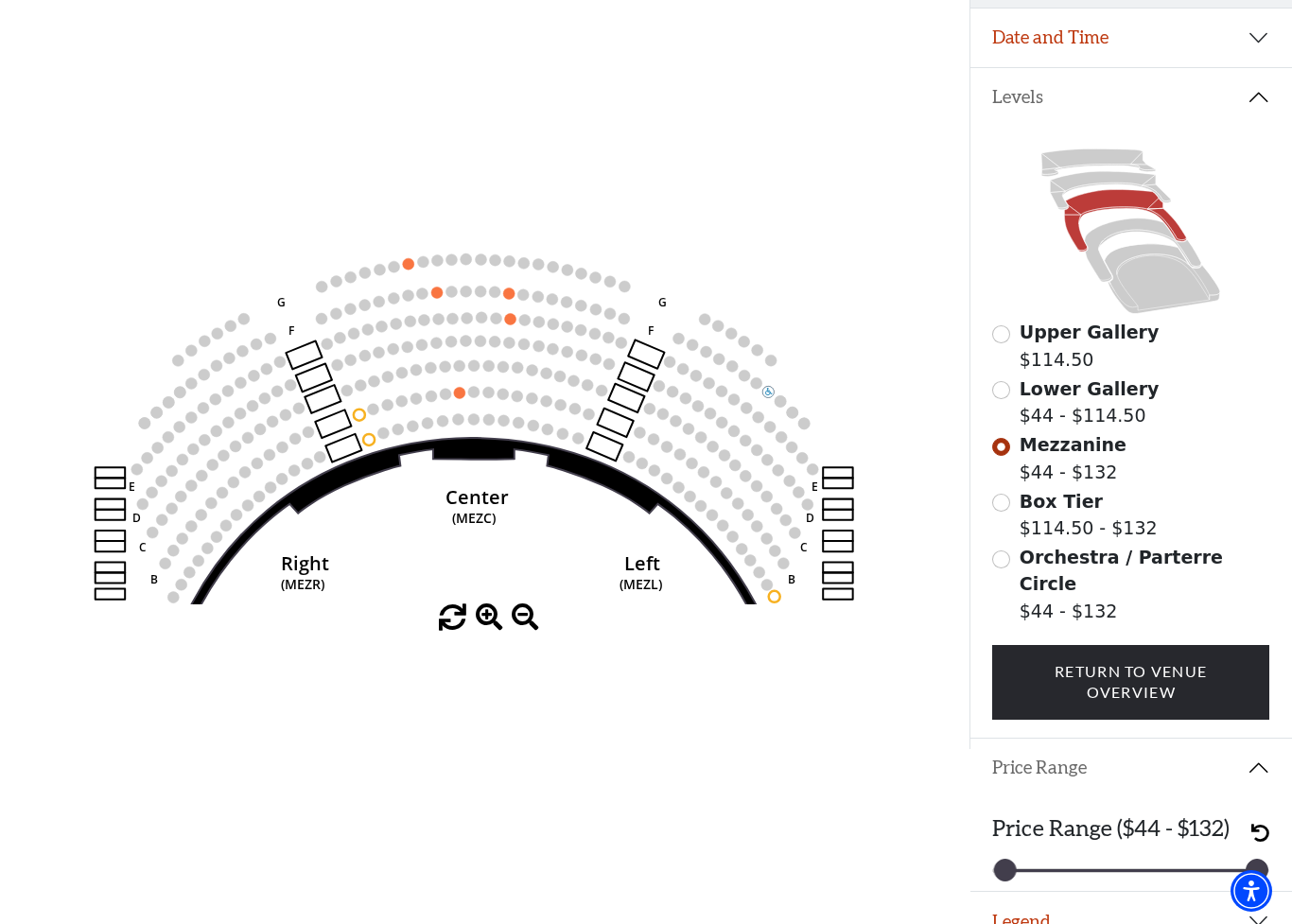
click at [487, 617] on span at bounding box center [489, 617] width 27 height 27
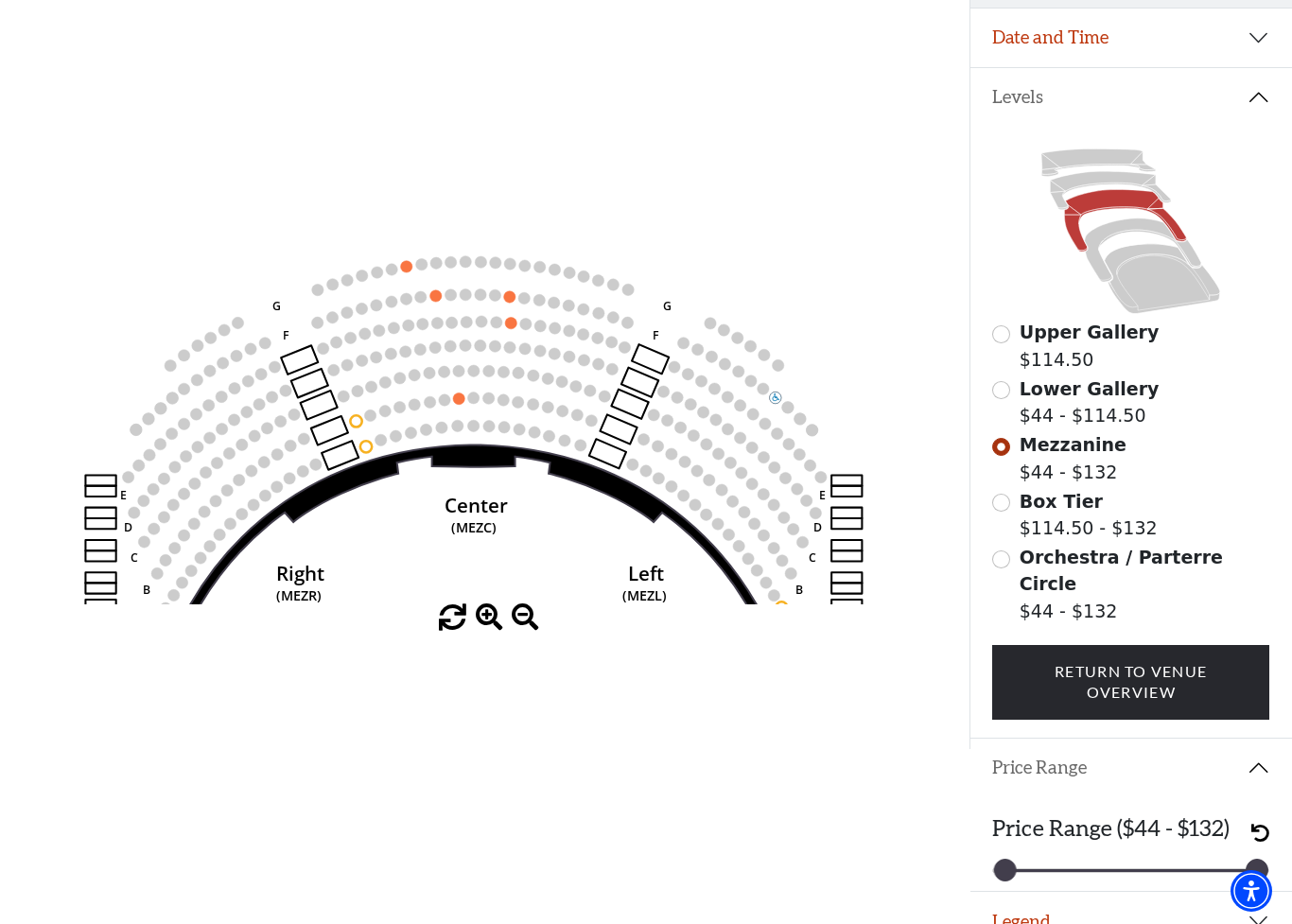
click at [499, 622] on span at bounding box center [489, 617] width 27 height 27
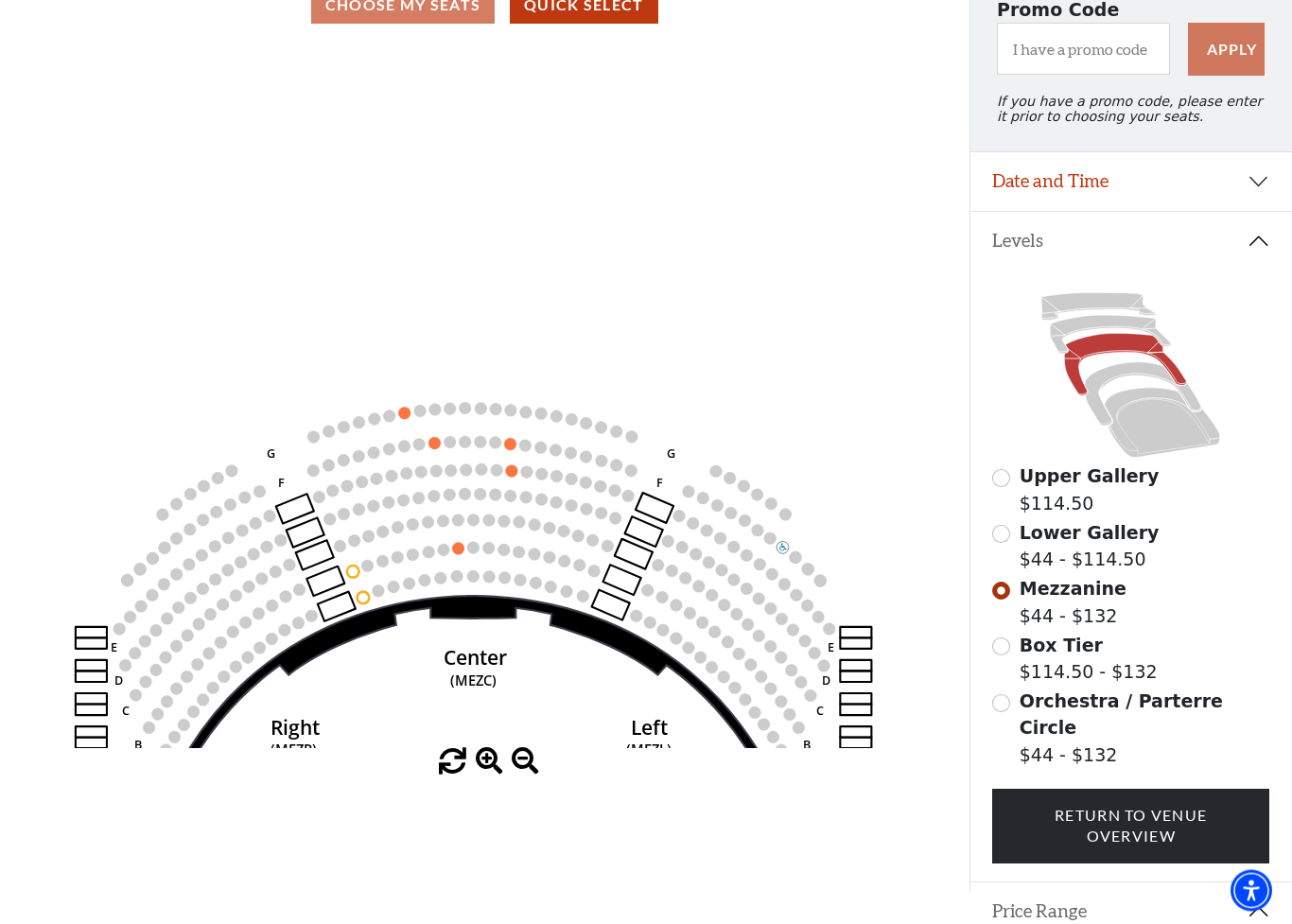
scroll to position [188, 0]
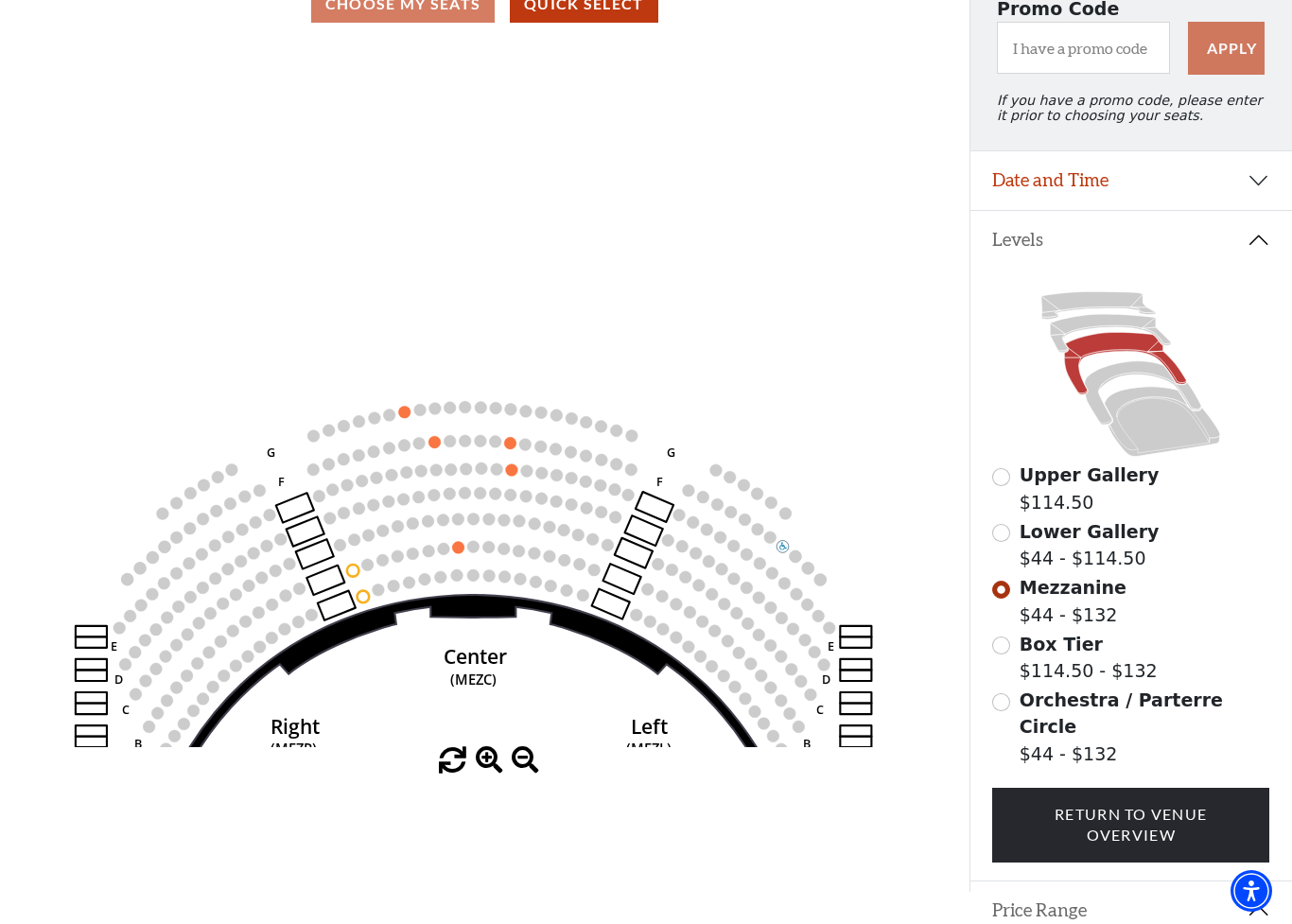
click at [1281, 240] on button "Levels" at bounding box center [1131, 240] width 323 height 59
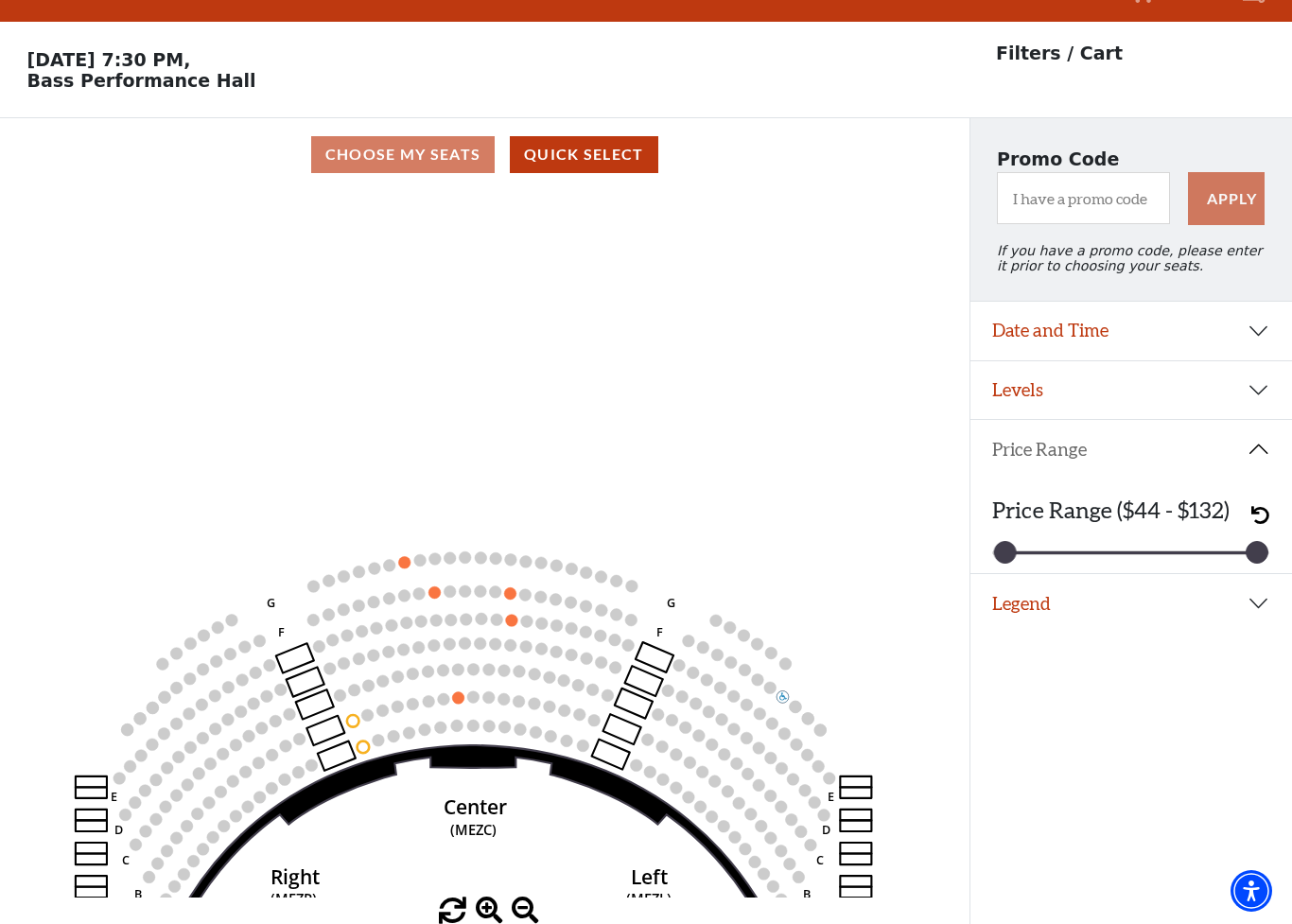
scroll to position [42, 0]
click at [1066, 343] on button "Date and Time" at bounding box center [1131, 331] width 323 height 59
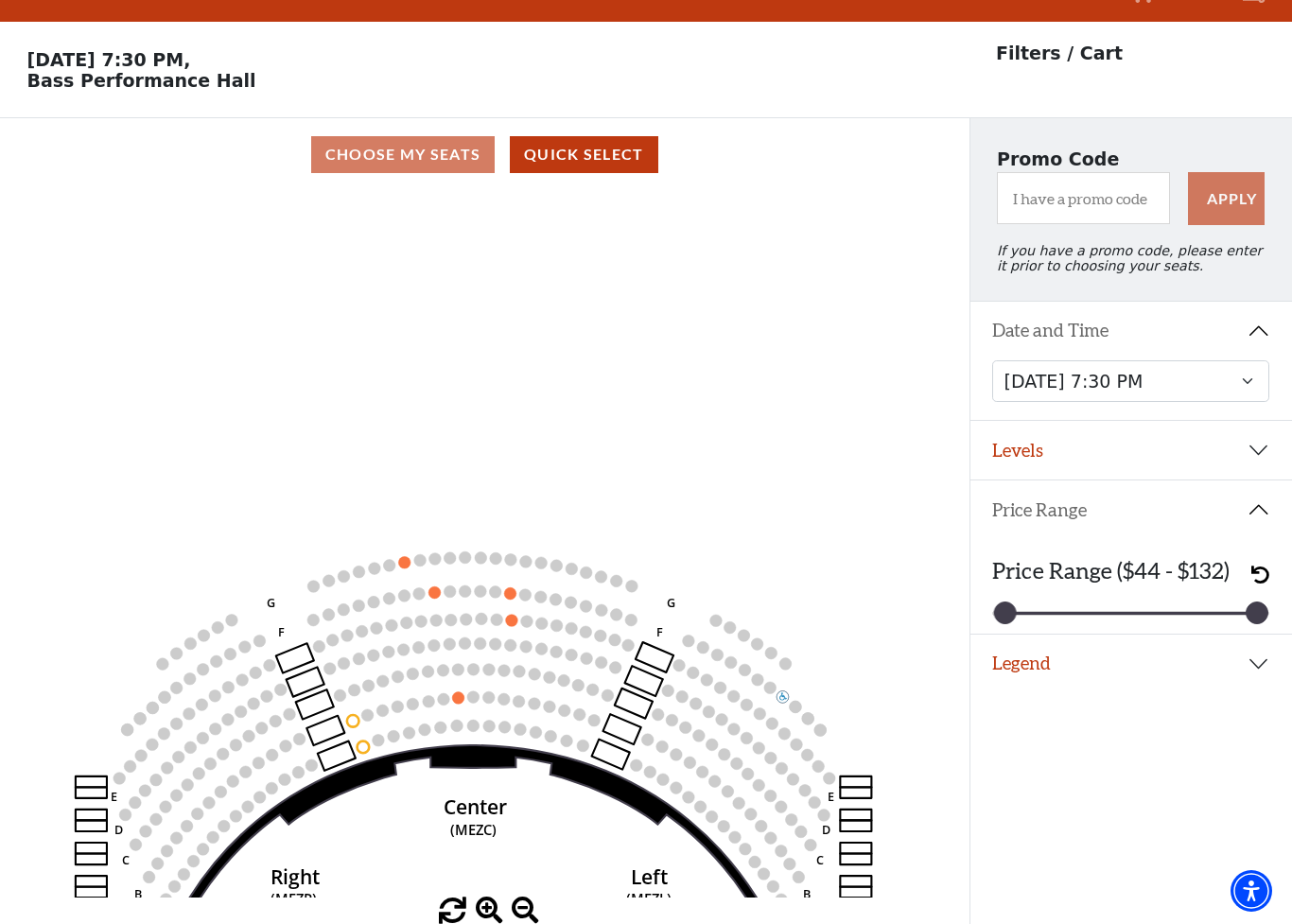
click at [1028, 461] on button "Levels" at bounding box center [1131, 450] width 323 height 59
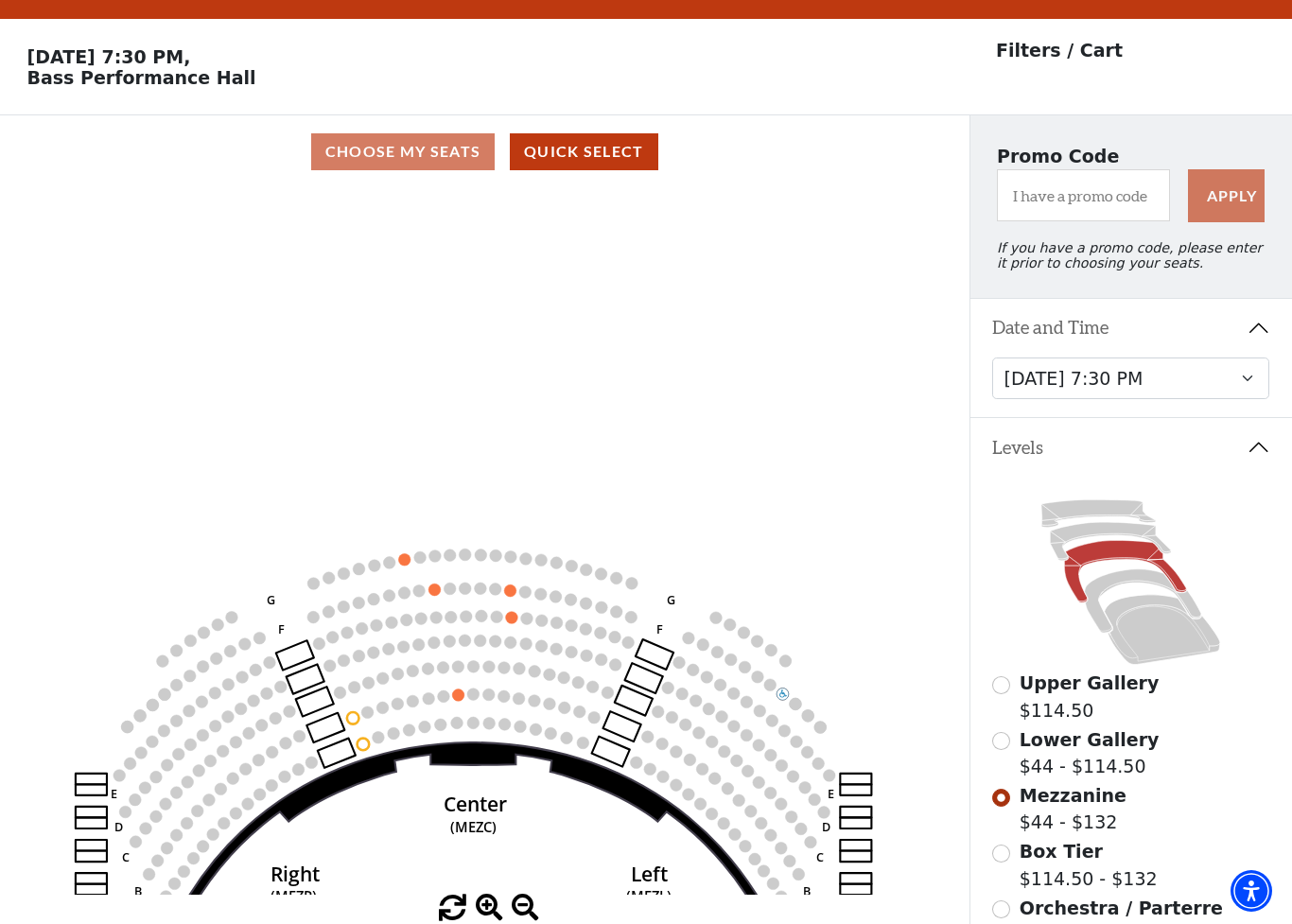
click at [1023, 738] on span "Mezzanine" at bounding box center [1072, 795] width 107 height 21
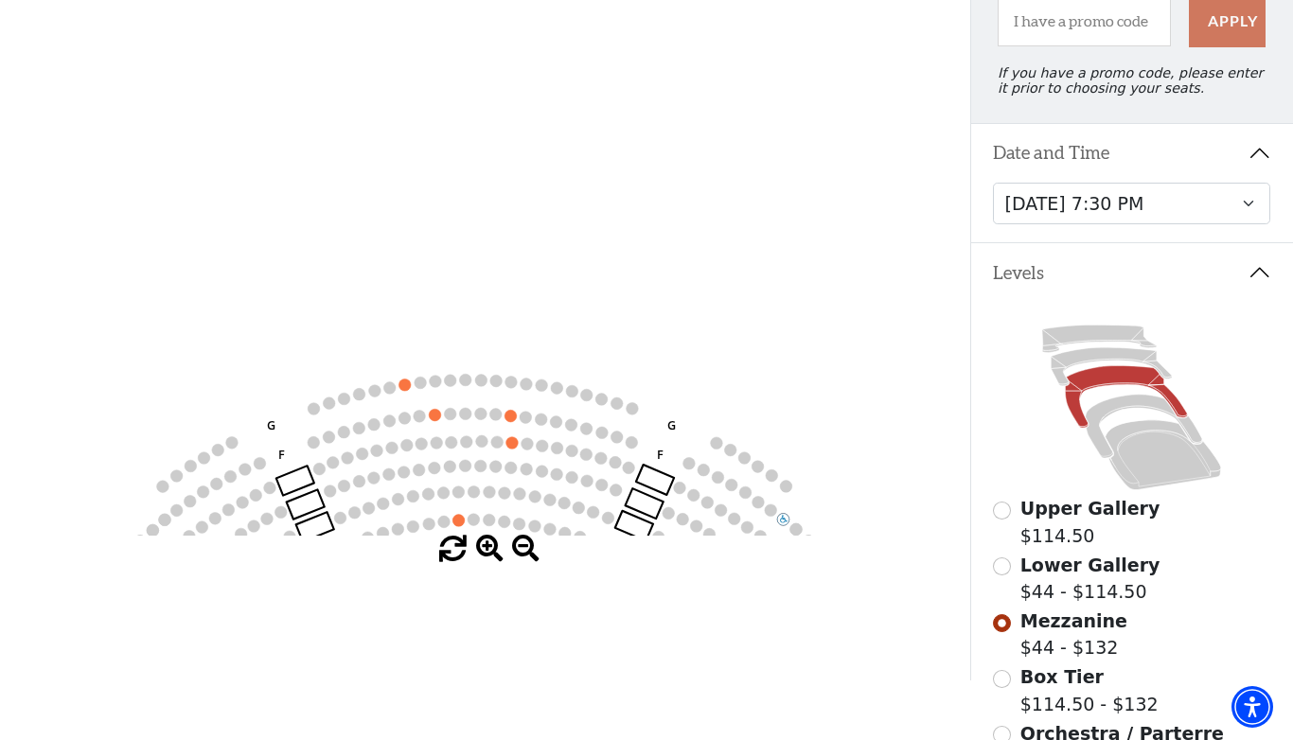
scroll to position [0, 8]
